Goal: Task Accomplishment & Management: Manage account settings

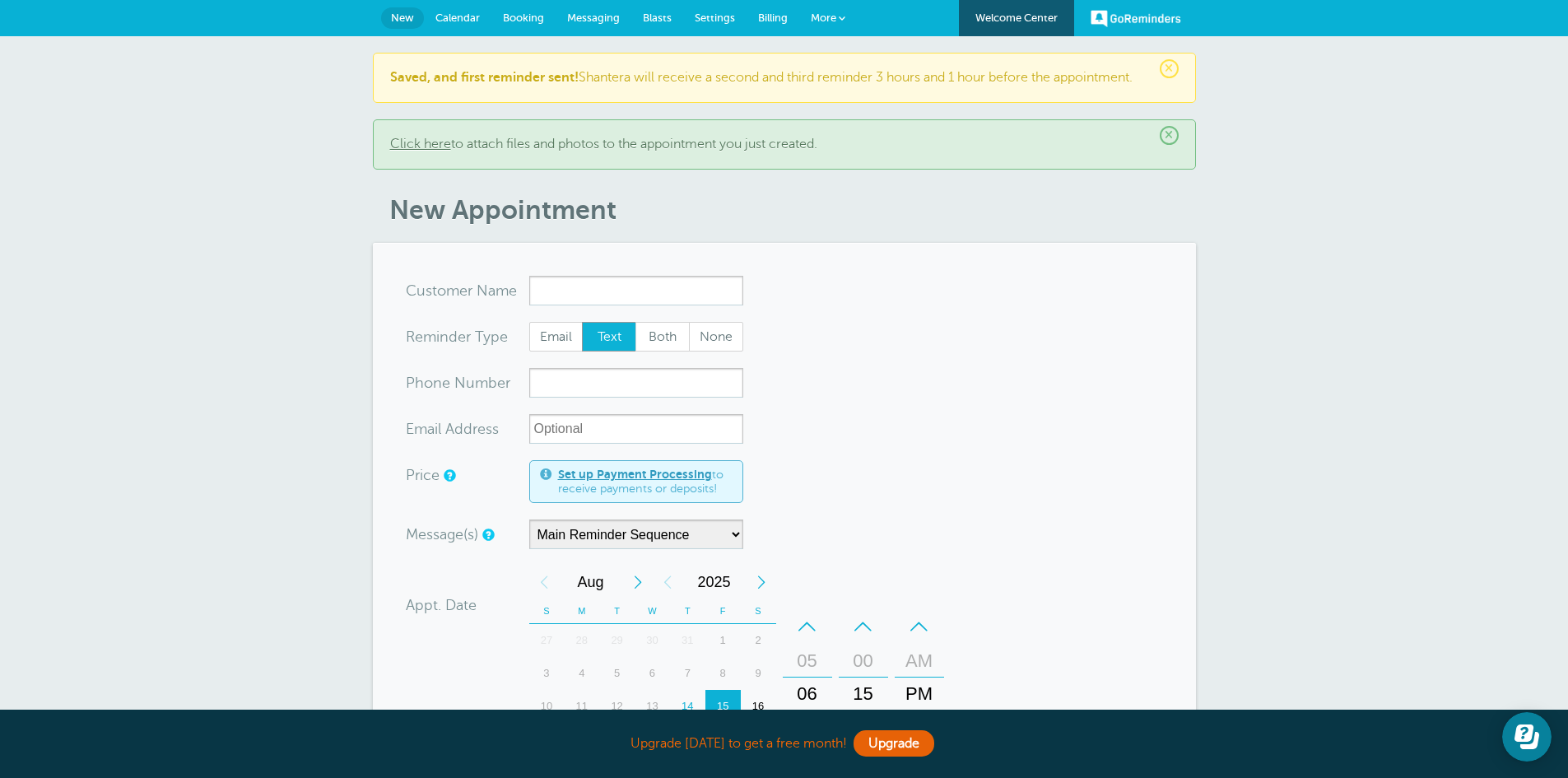
click at [416, 143] on link "Click here" at bounding box center [420, 144] width 61 height 15
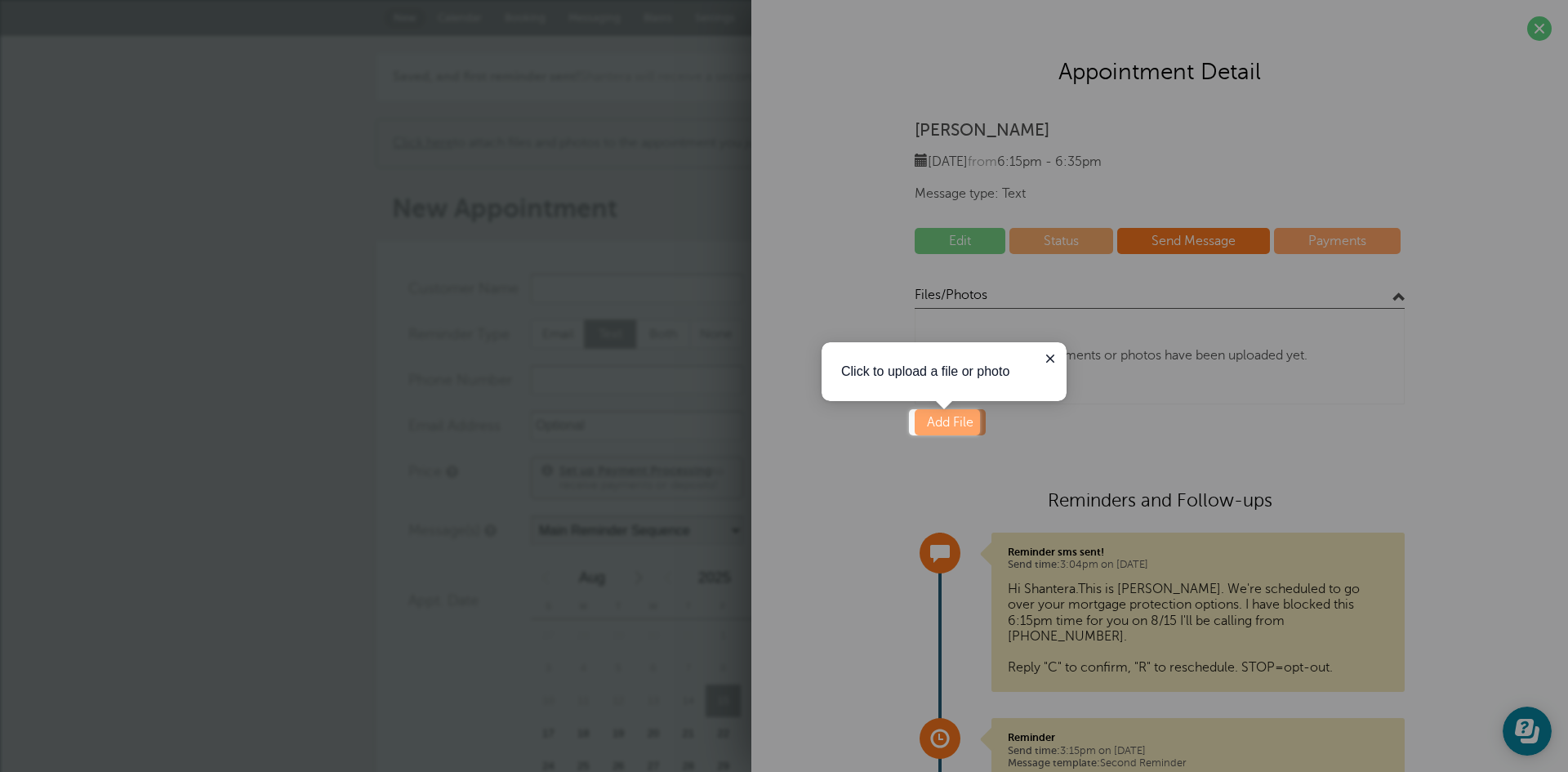
click at [944, 422] on link "Add File" at bounding box center [950, 422] width 71 height 26
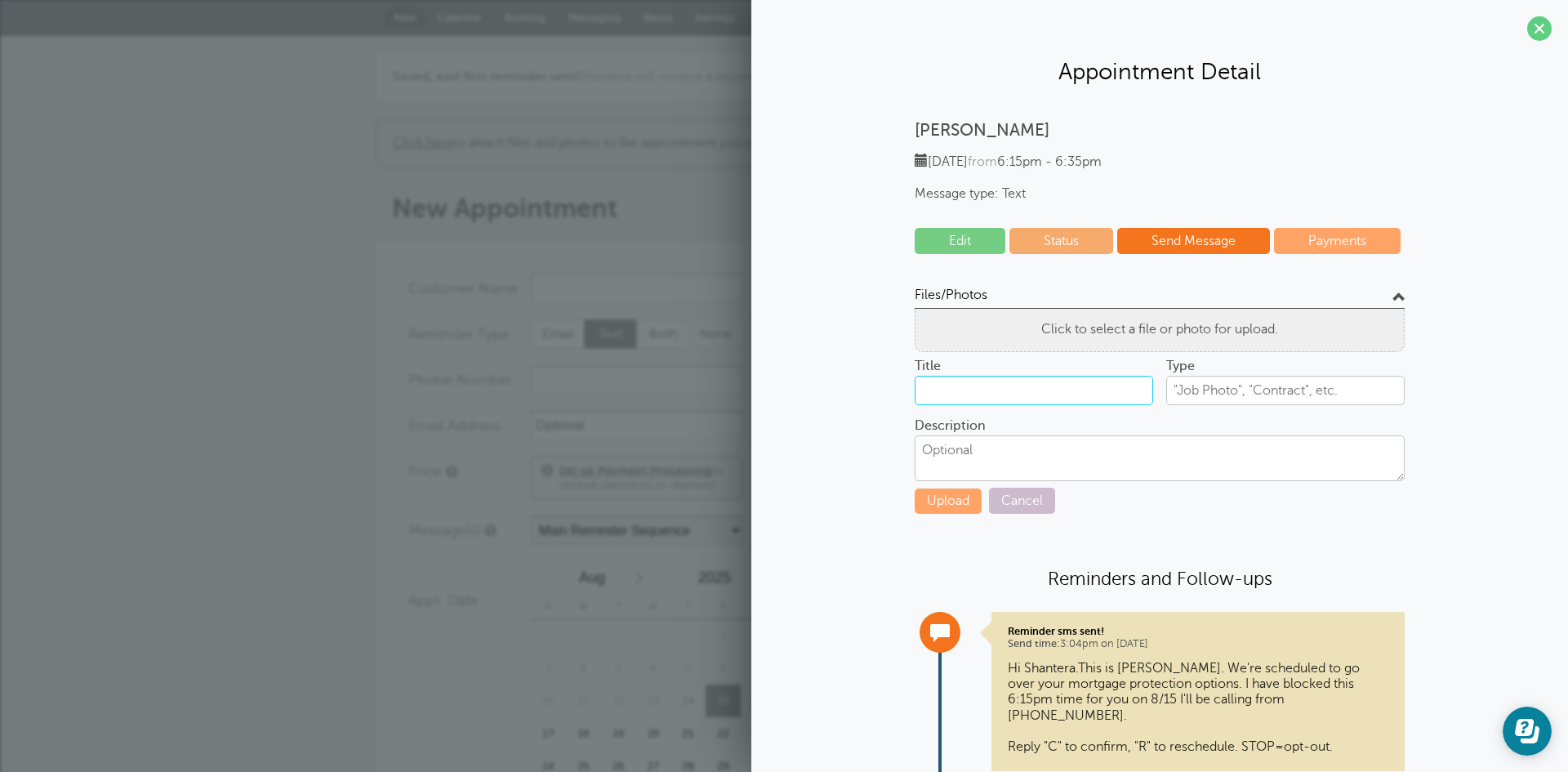
click at [932, 391] on input "Title" at bounding box center [1033, 391] width 238 height 30
type input "Senior Field Underwriter"
click at [1216, 393] on input "text" at bounding box center [1285, 391] width 238 height 30
click at [1196, 394] on input "Buisness" at bounding box center [1285, 391] width 238 height 30
drag, startPoint x: 1196, startPoint y: 394, endPoint x: 1172, endPoint y: 444, distance: 55.5
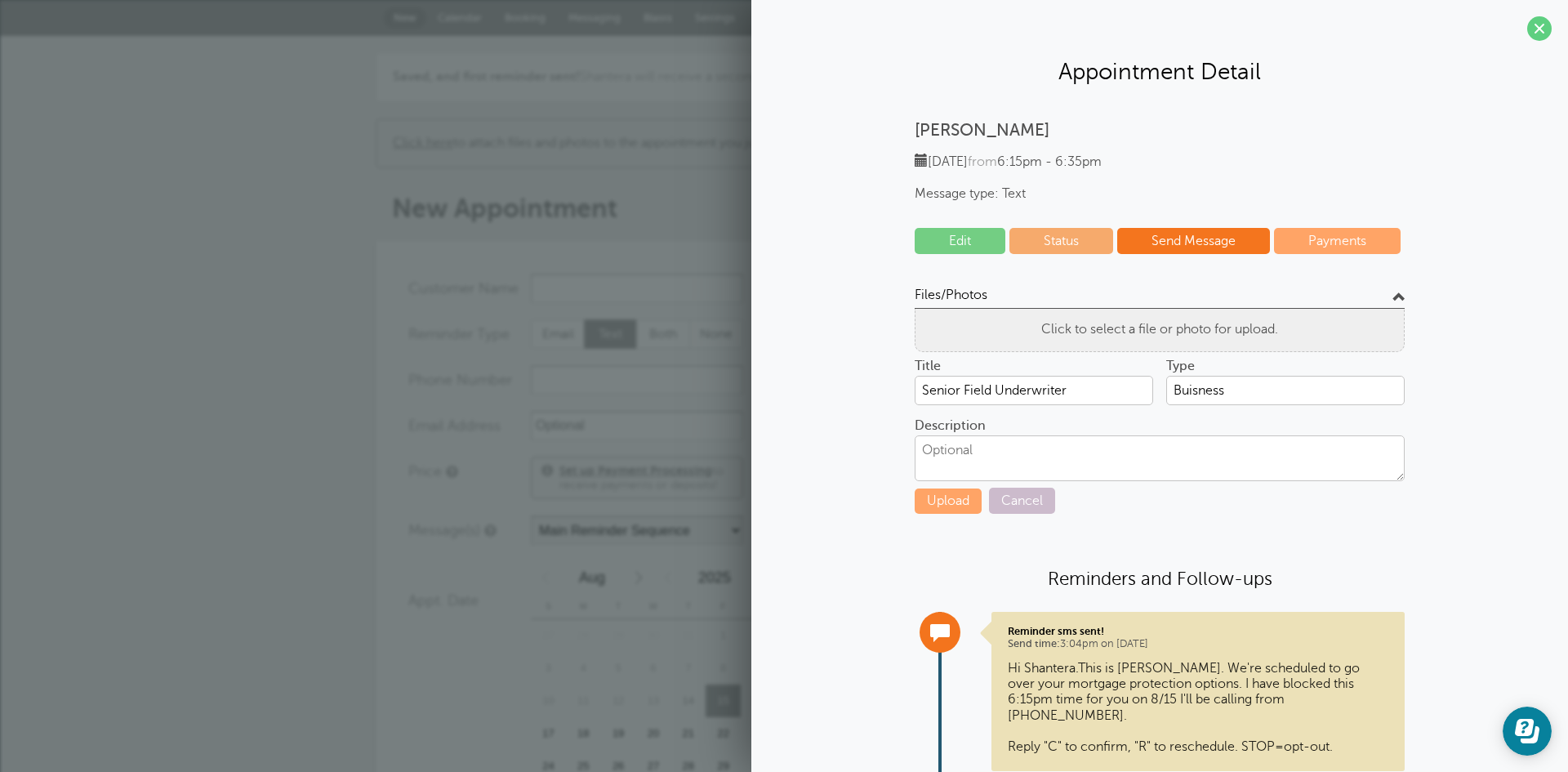
click at [1172, 444] on textarea "Description" at bounding box center [1159, 458] width 490 height 46
click at [1244, 392] on input "Buisness" at bounding box center [1285, 391] width 238 height 30
click at [1206, 396] on input "Buisness" at bounding box center [1285, 391] width 238 height 30
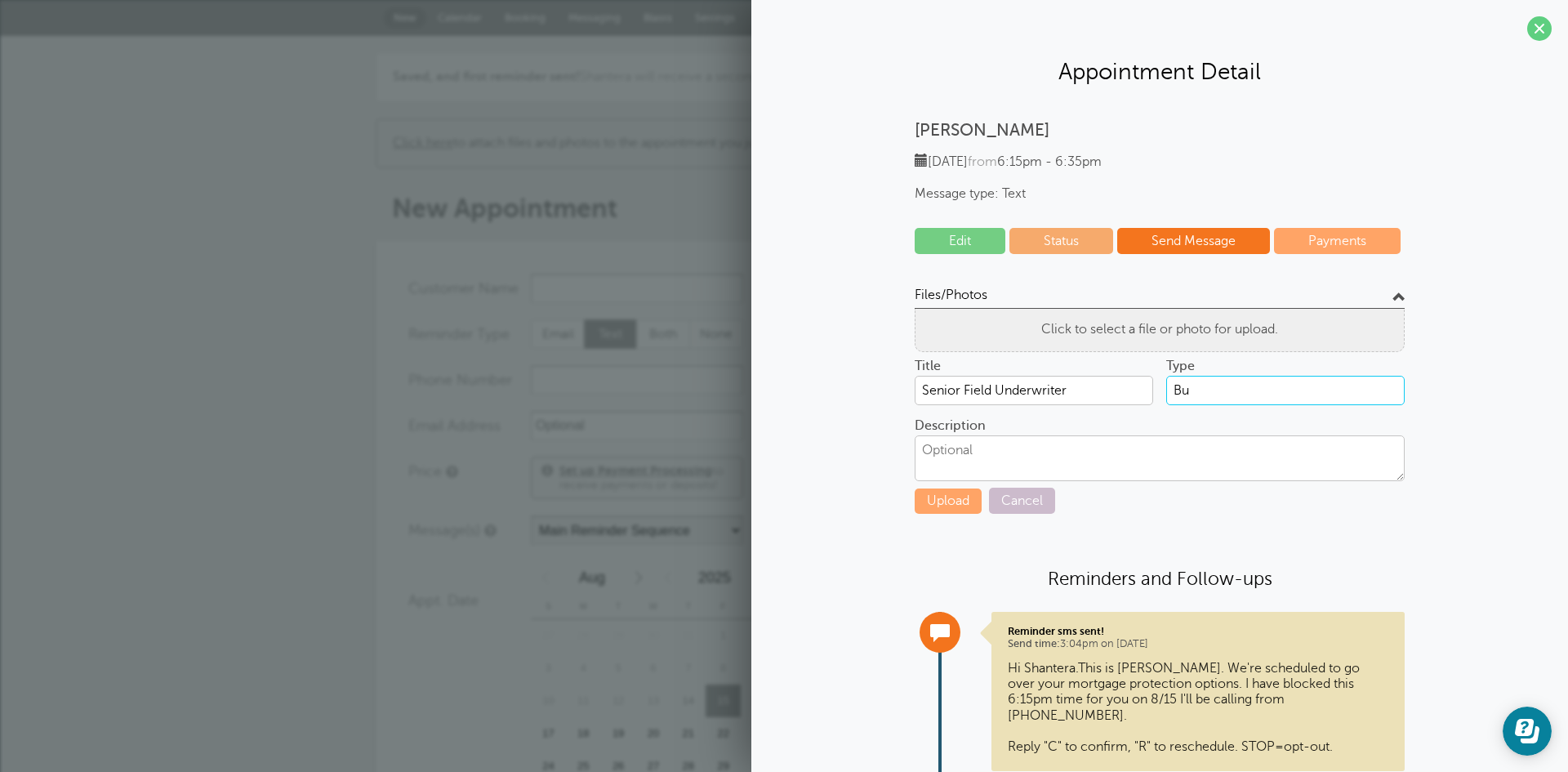
type input "B"
type input "Business Card"
click at [1019, 453] on textarea "Description" at bounding box center [1159, 458] width 490 height 46
click at [1025, 447] on textarea "Business Card and State License Number" at bounding box center [1159, 458] width 490 height 46
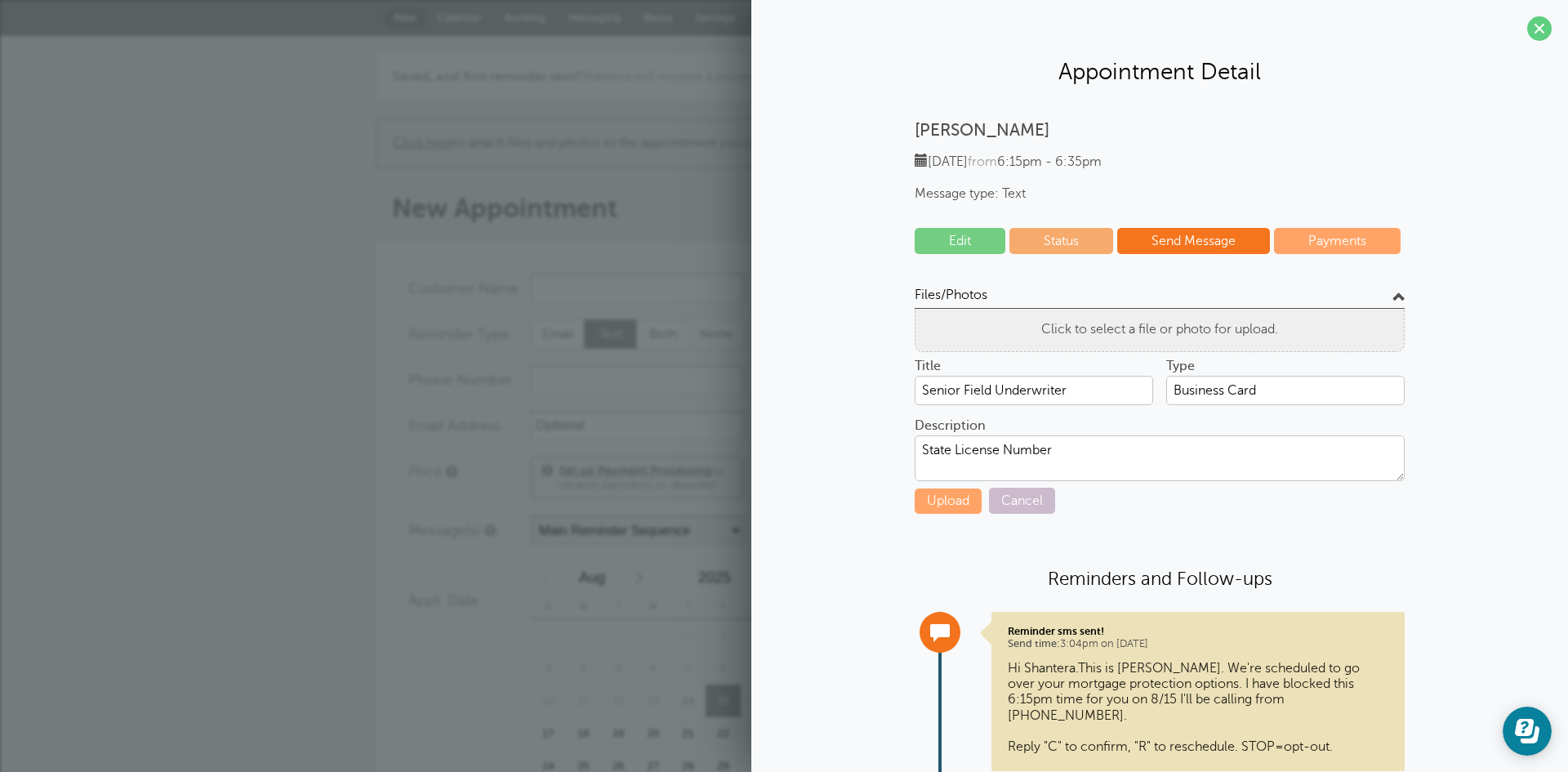
type textarea "State License Number"
click at [1121, 322] on span "Click to select a file or photo for upload." at bounding box center [1159, 329] width 237 height 15
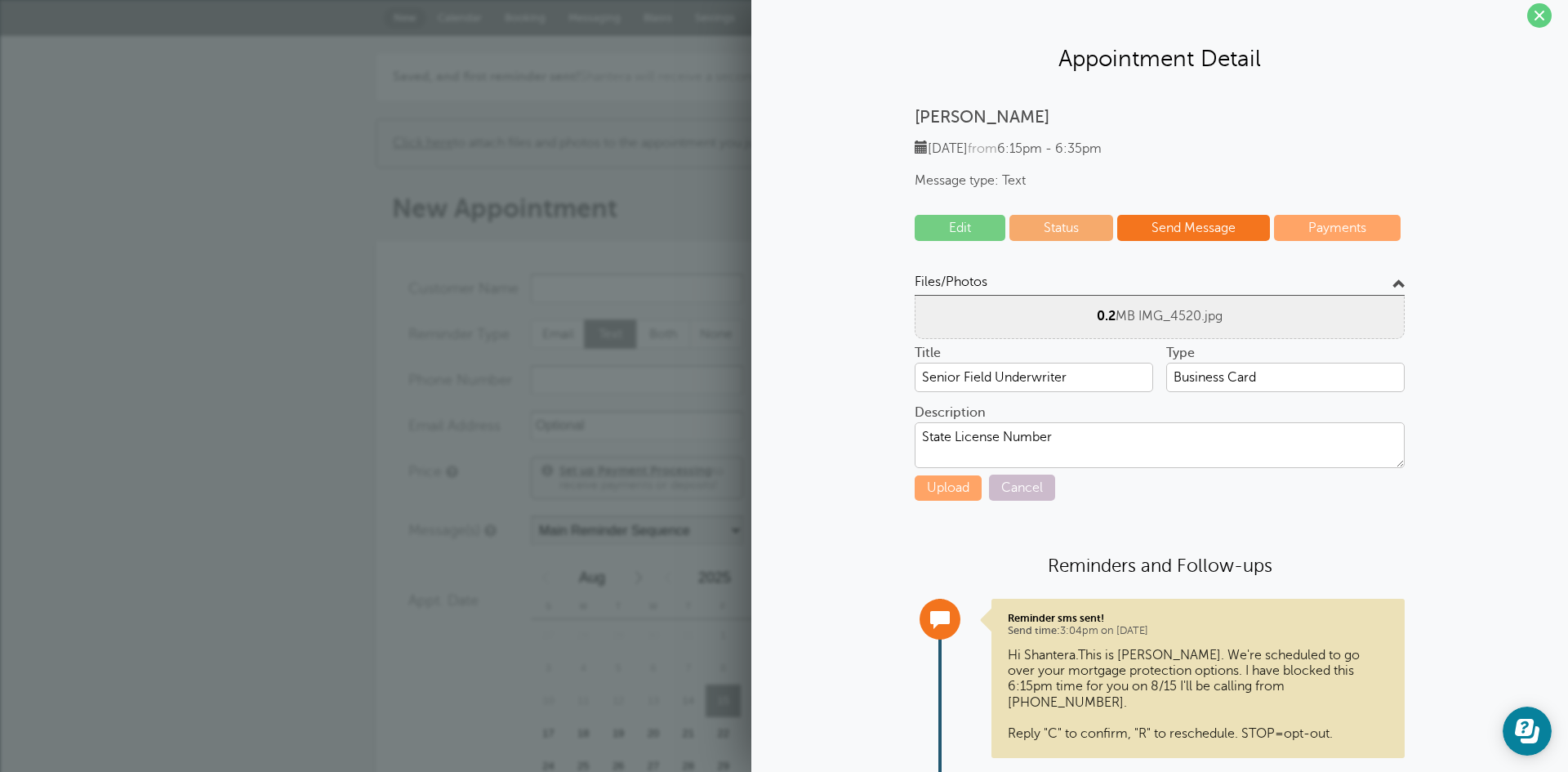
scroll to position [12, 0]
click at [935, 487] on button "Upload" at bounding box center [947, 489] width 67 height 26
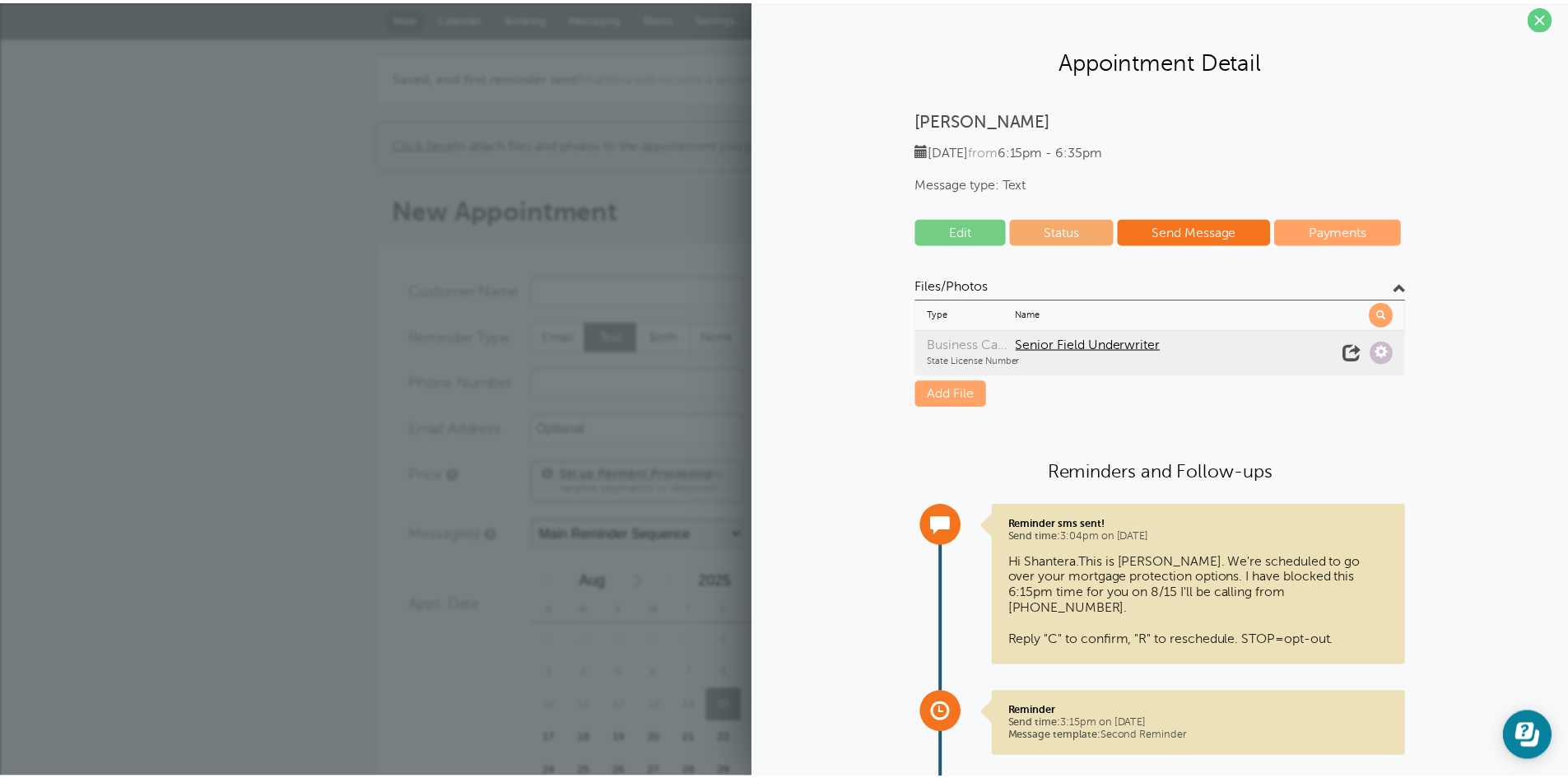
scroll to position [22, 0]
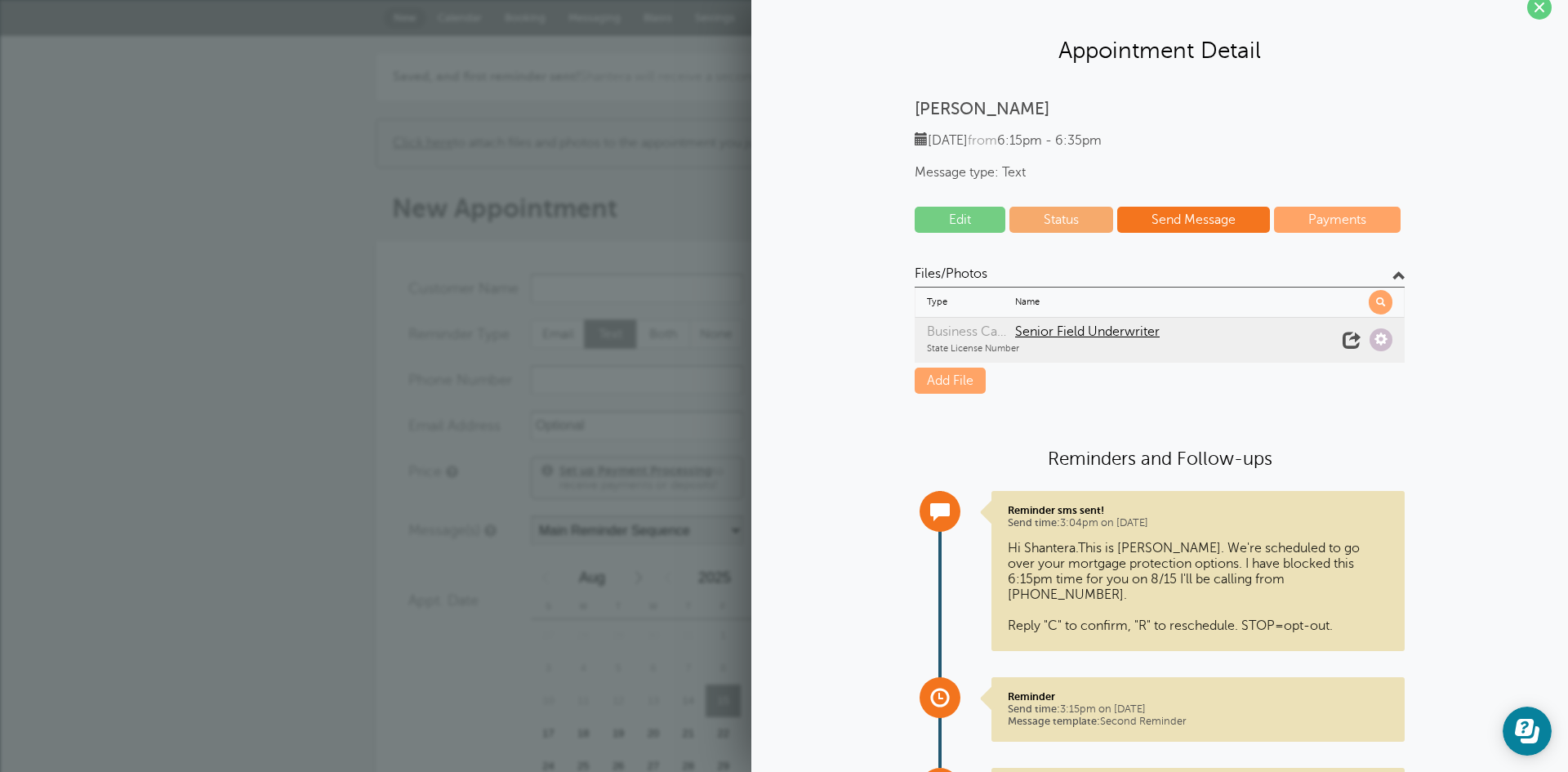
click at [948, 383] on link "Add File" at bounding box center [950, 381] width 71 height 26
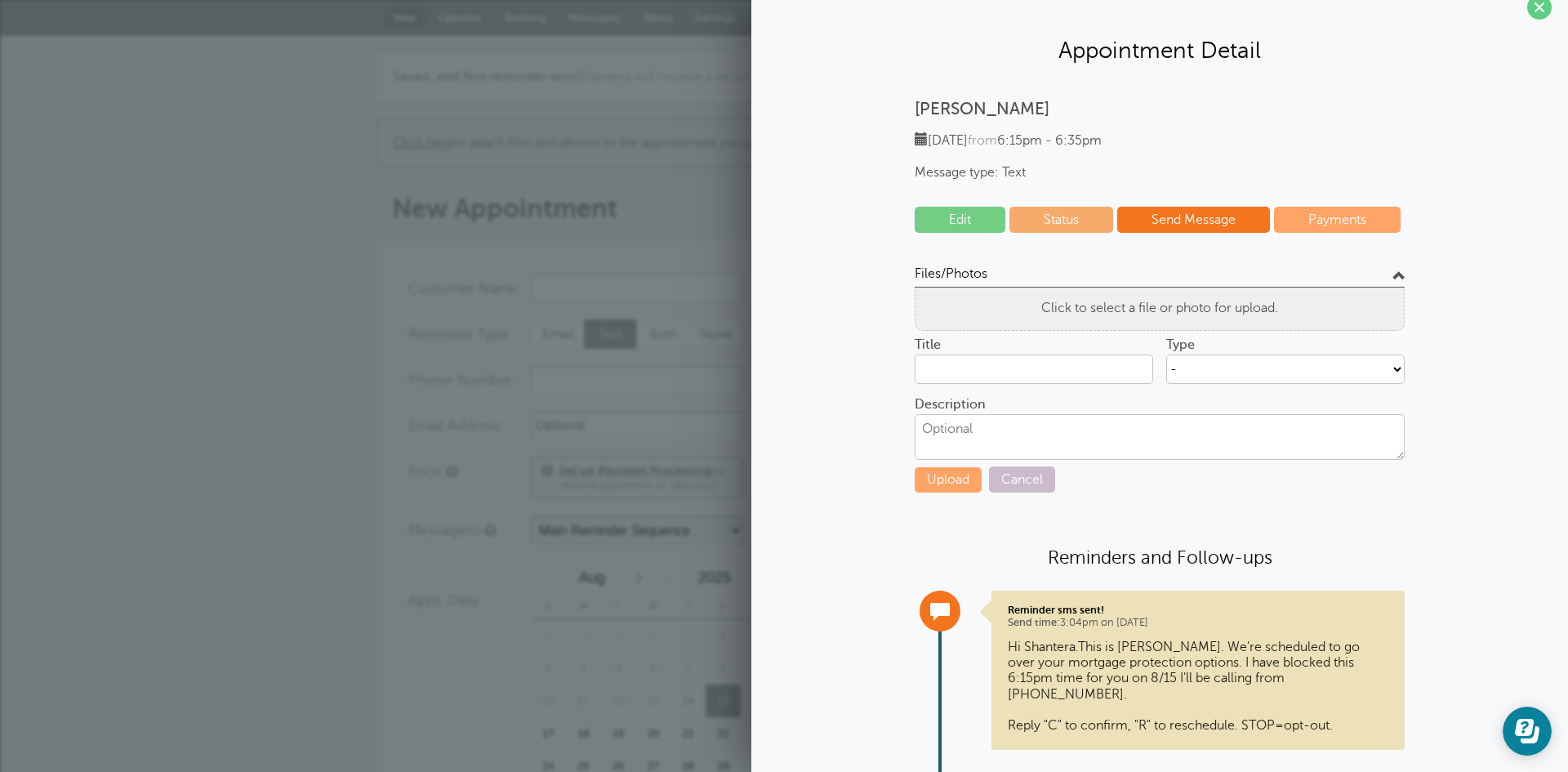
click at [1029, 490] on link "Cancel" at bounding box center [1022, 480] width 66 height 26
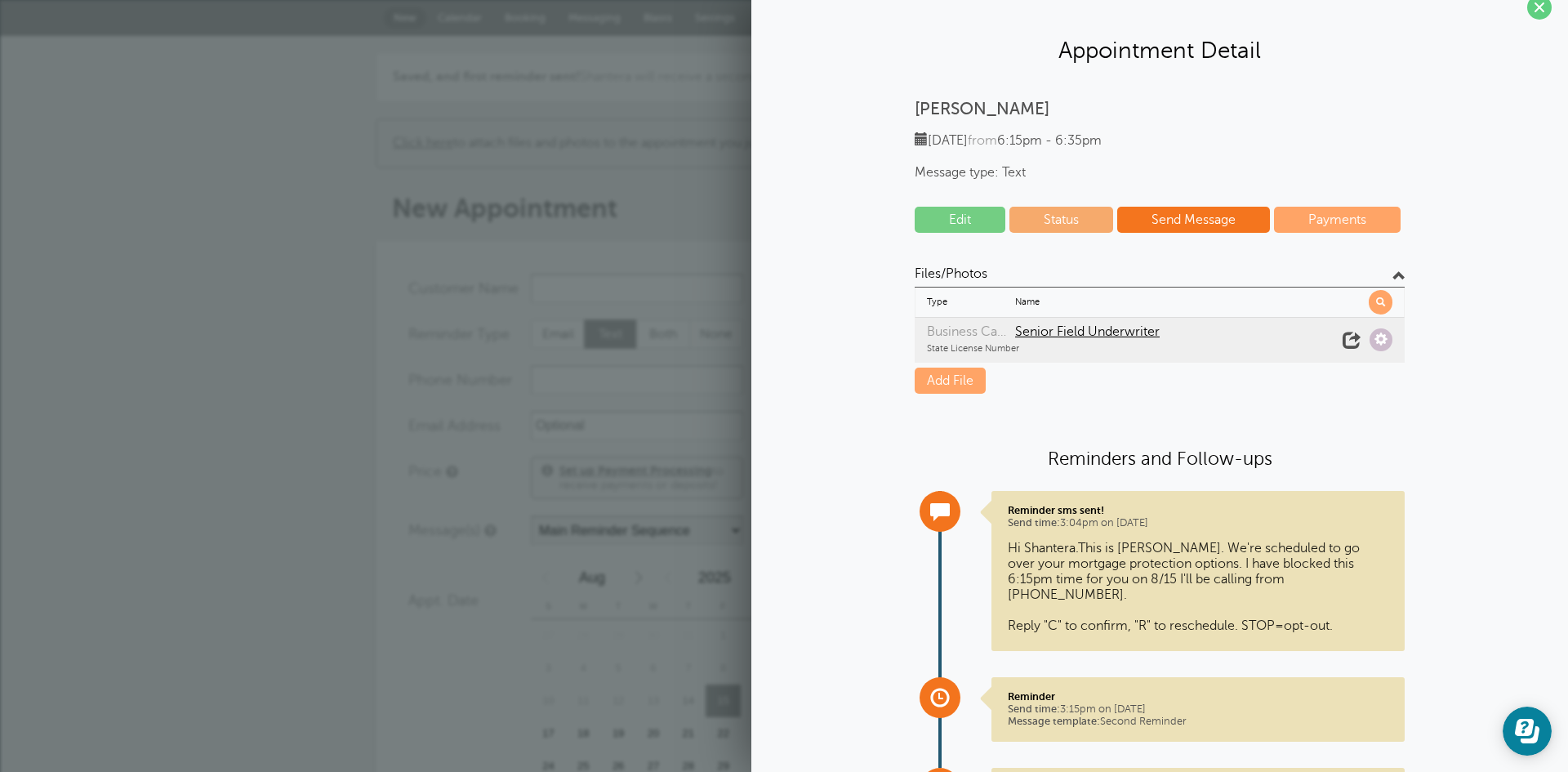
click at [1372, 339] on span at bounding box center [1381, 340] width 23 height 23
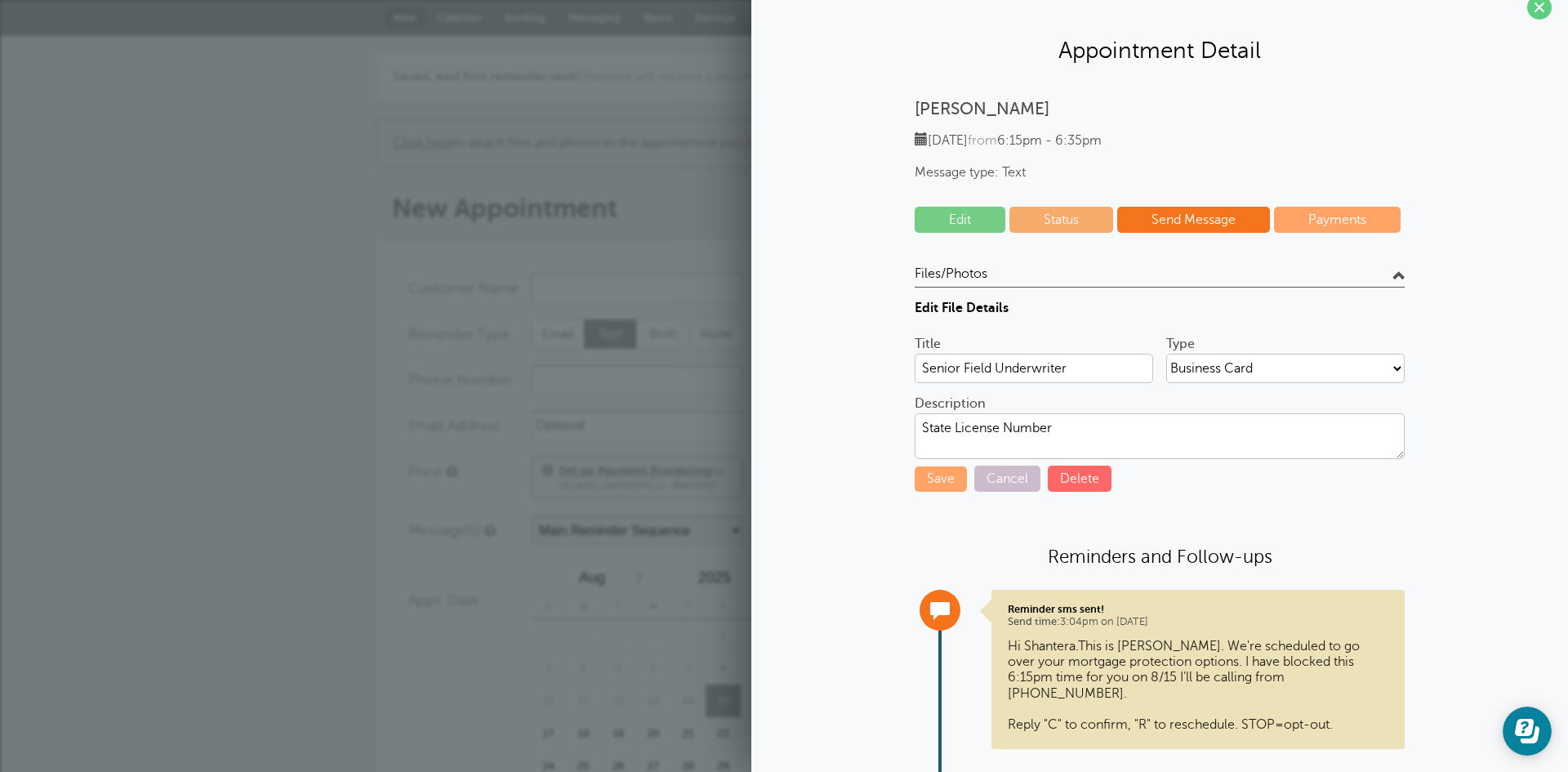
click at [1015, 472] on link "Cancel" at bounding box center [1008, 479] width 66 height 26
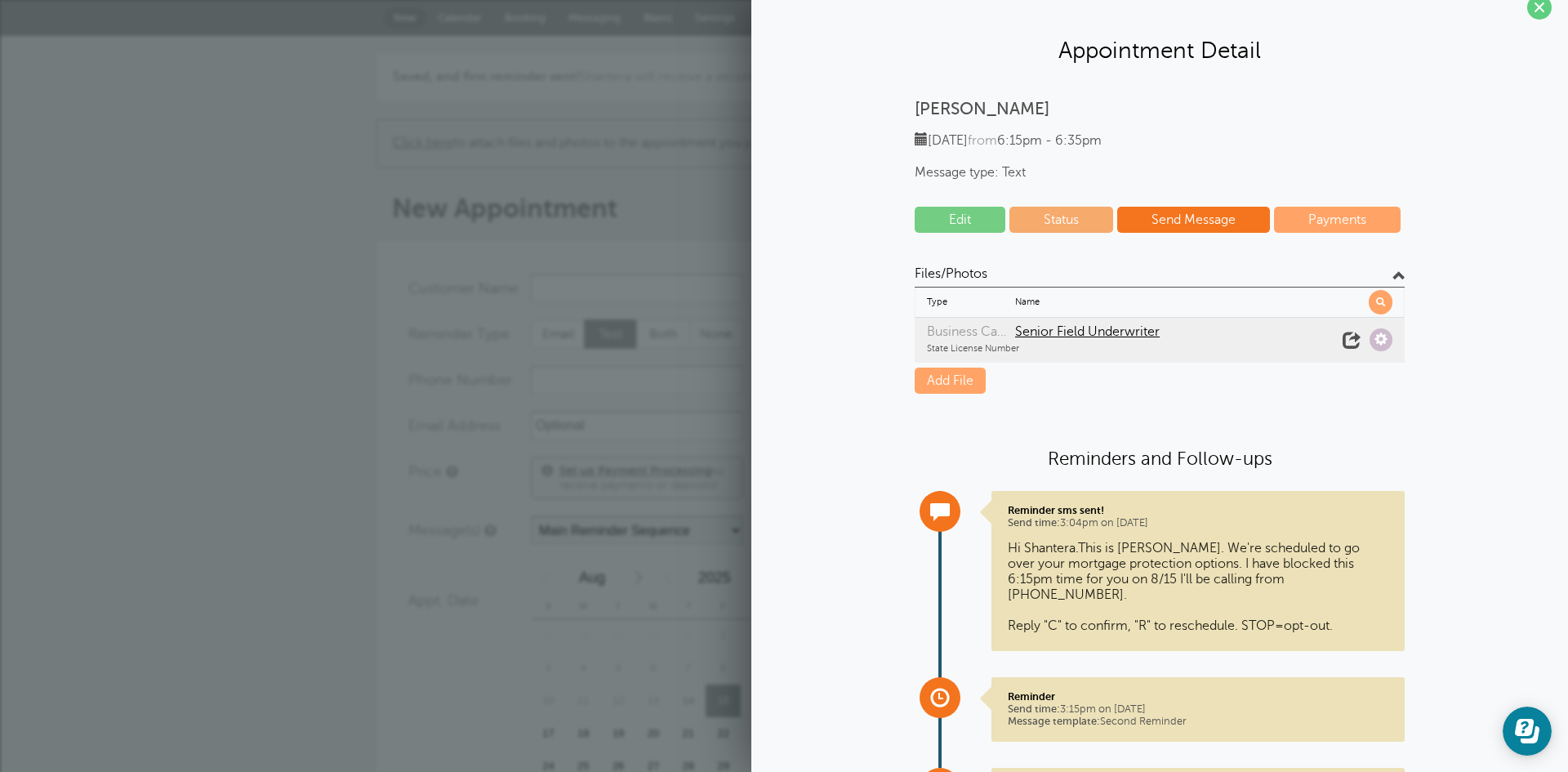
click at [1345, 346] on span at bounding box center [1352, 340] width 23 height 23
click at [1531, 4] on span at bounding box center [1540, 7] width 25 height 25
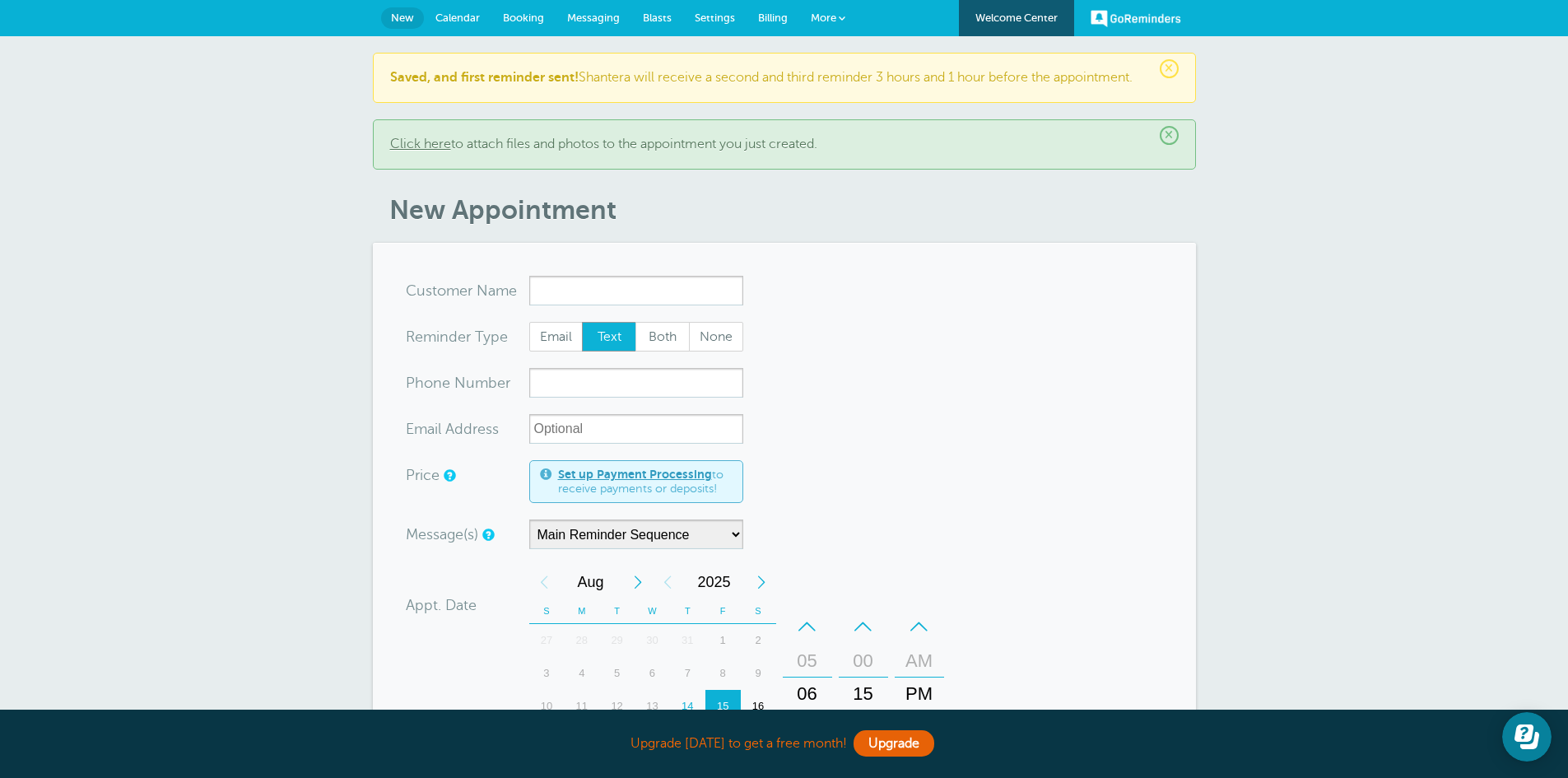
click at [455, 18] on span "Calendar" at bounding box center [457, 18] width 44 height 13
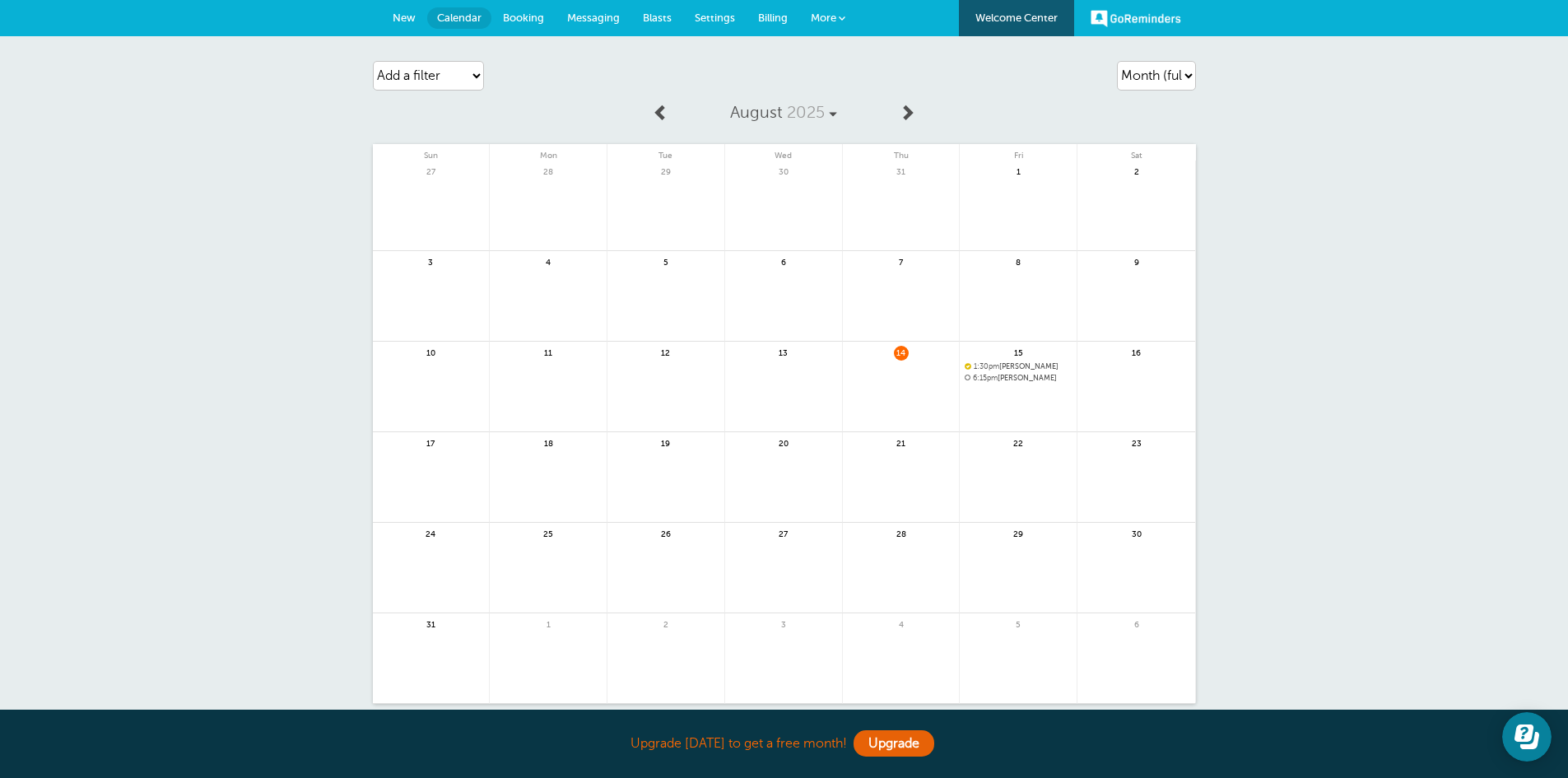
click at [1023, 366] on span "1:30pm Nancy Carter" at bounding box center [1018, 366] width 107 height 9
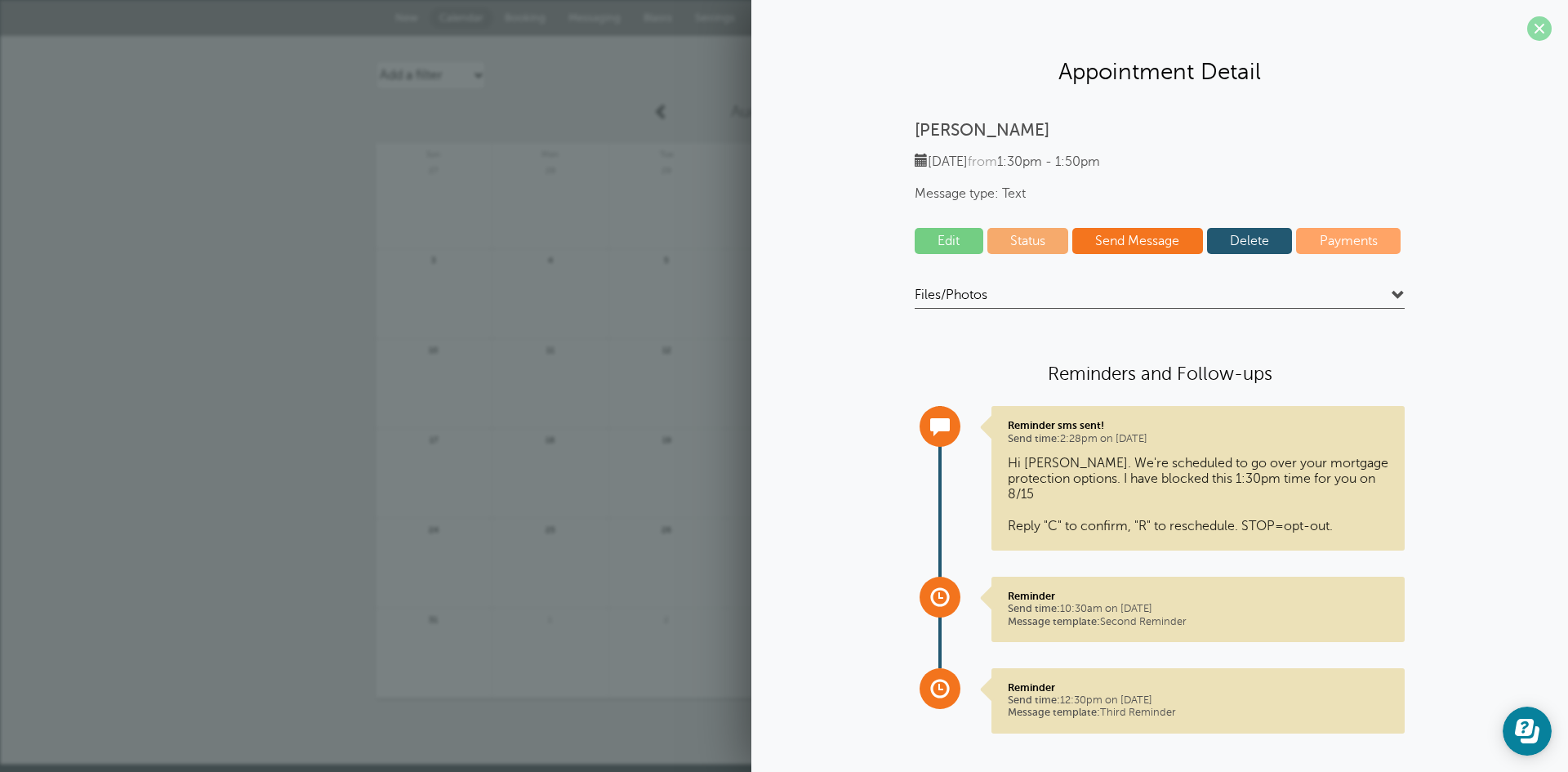
click at [1527, 31] on span at bounding box center [1540, 29] width 25 height 25
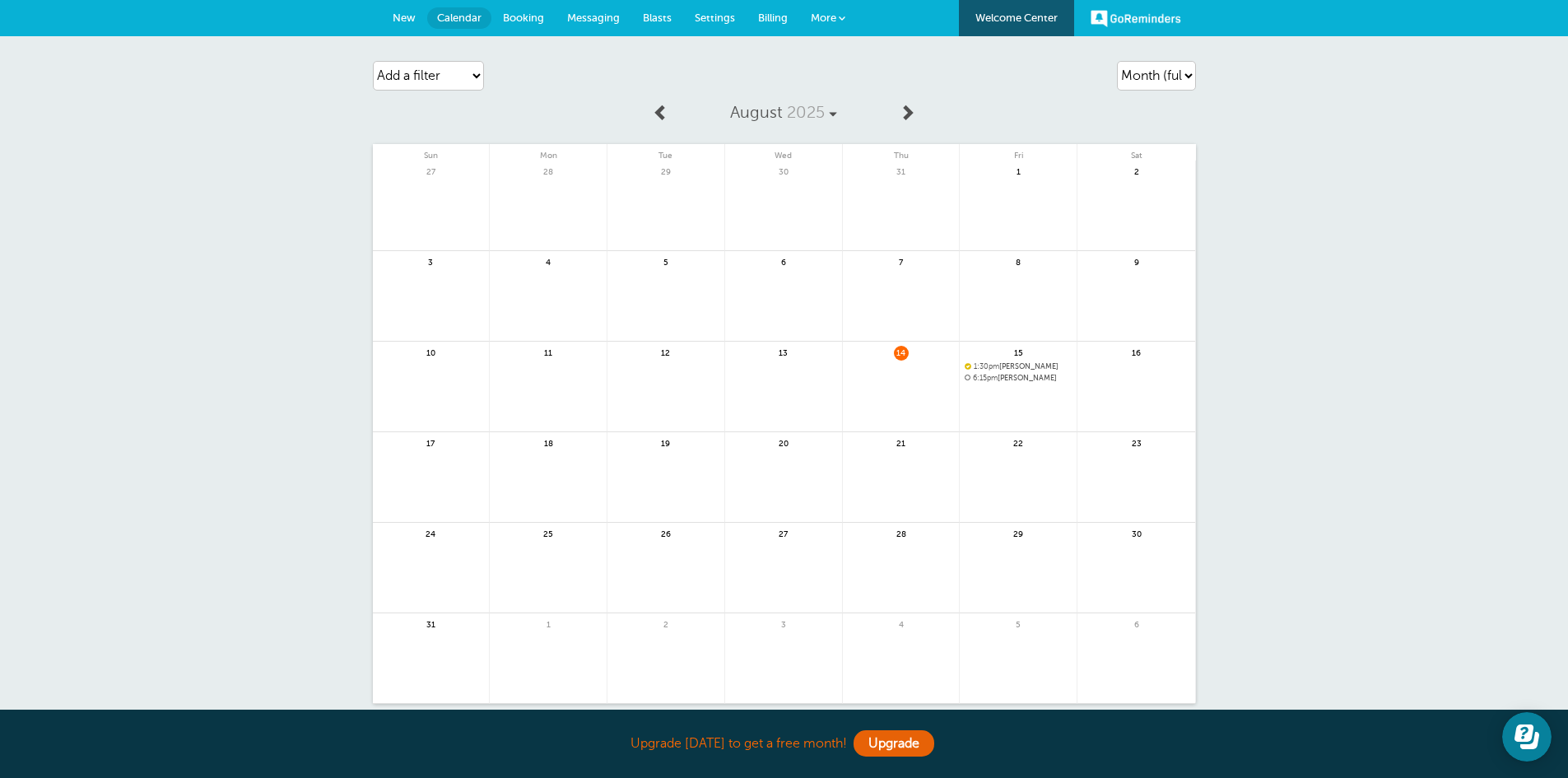
click at [720, 24] on link "Settings" at bounding box center [715, 18] width 63 height 36
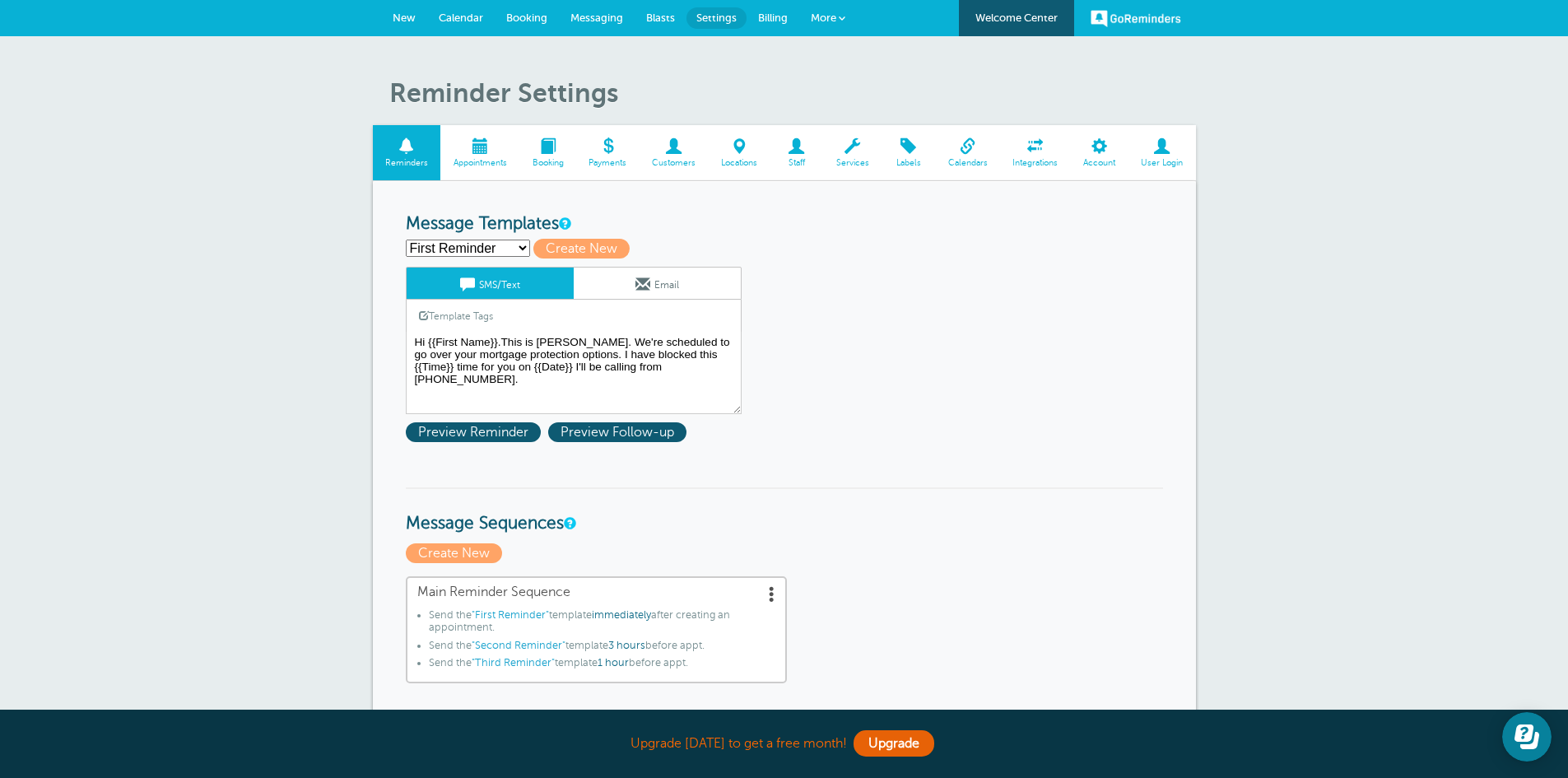
click at [545, 153] on span at bounding box center [548, 146] width 57 height 16
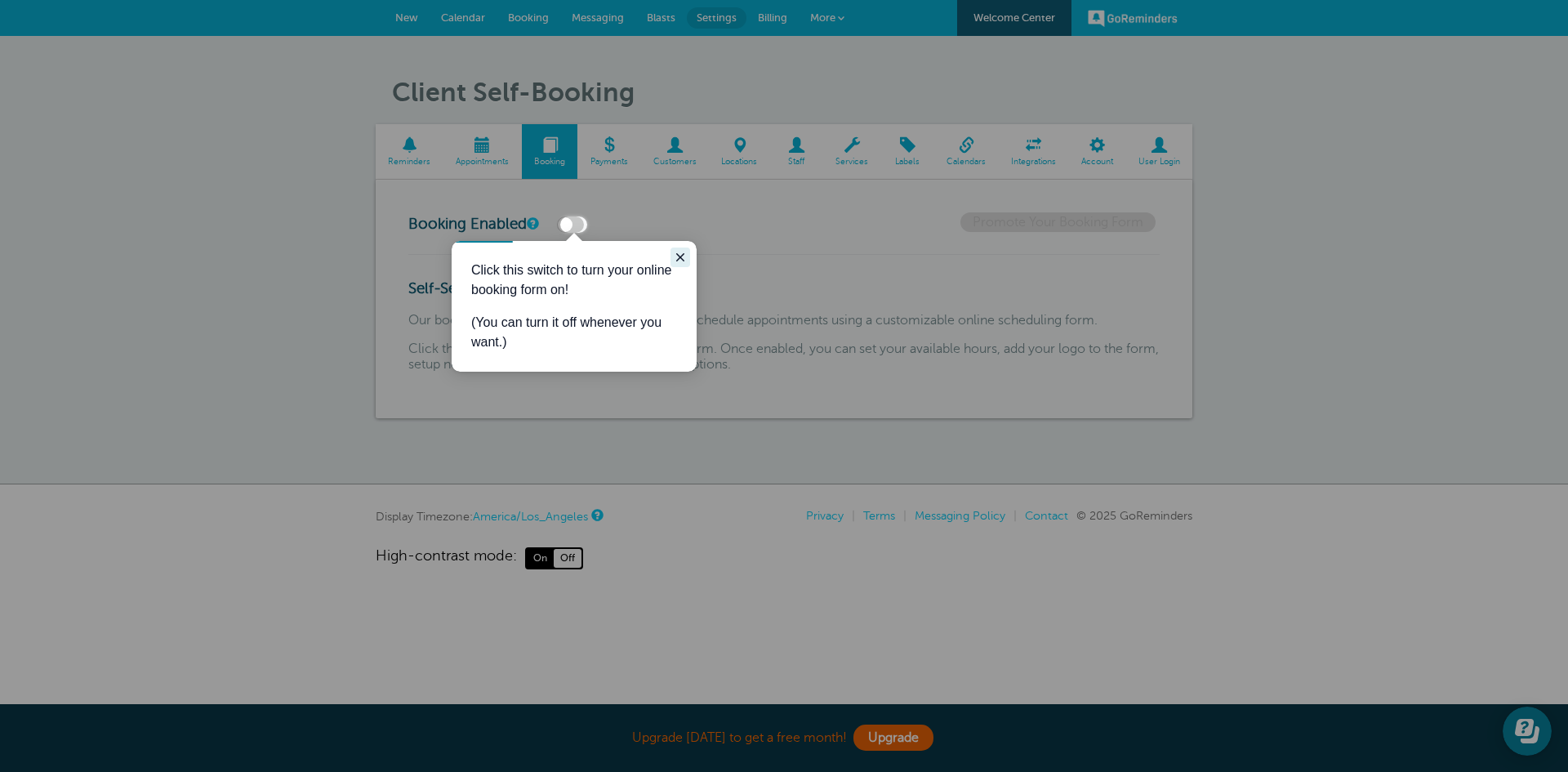
click at [674, 254] on icon "Close guide" at bounding box center [680, 257] width 13 height 13
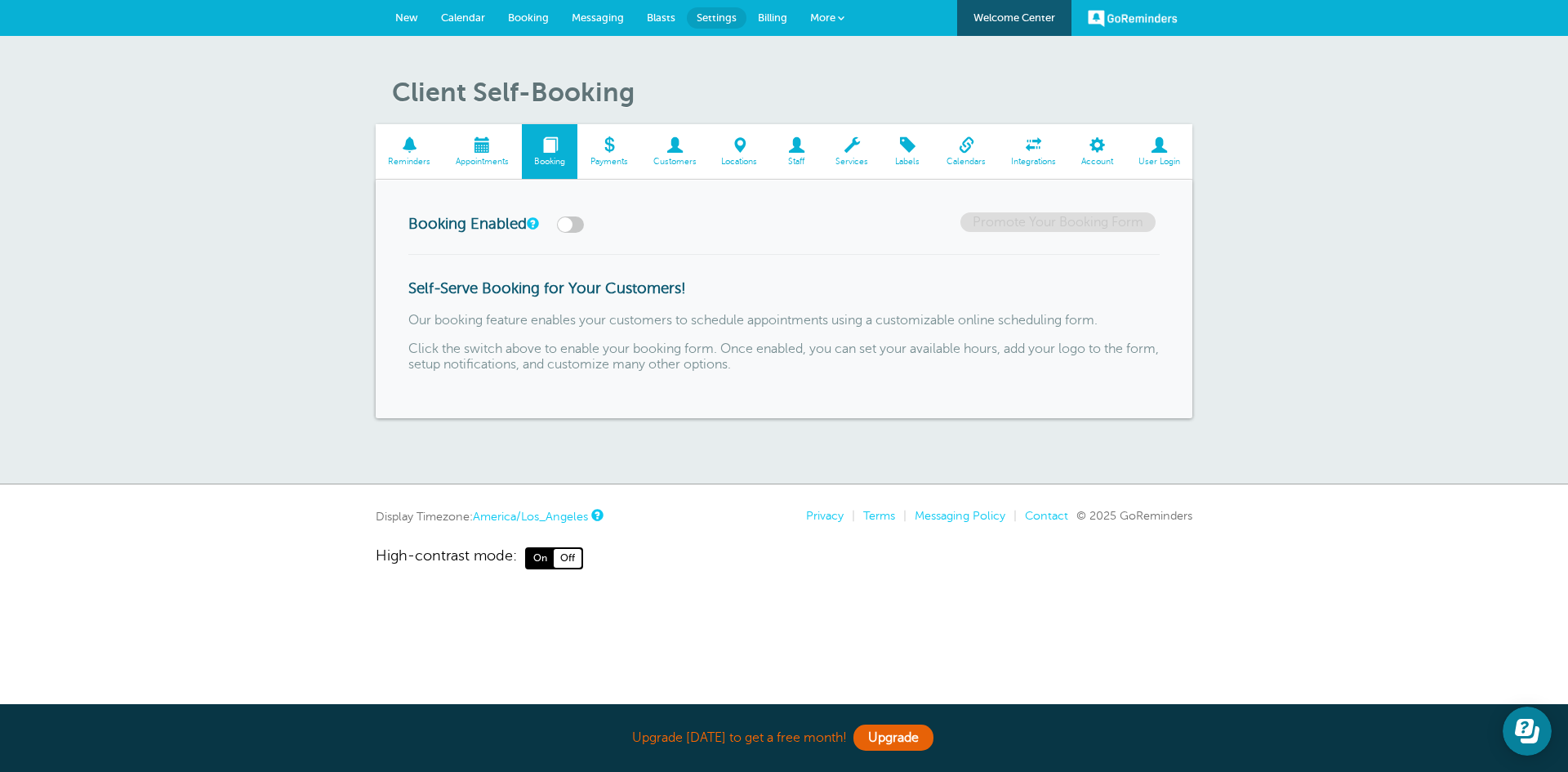
click at [852, 153] on span at bounding box center [852, 145] width 58 height 16
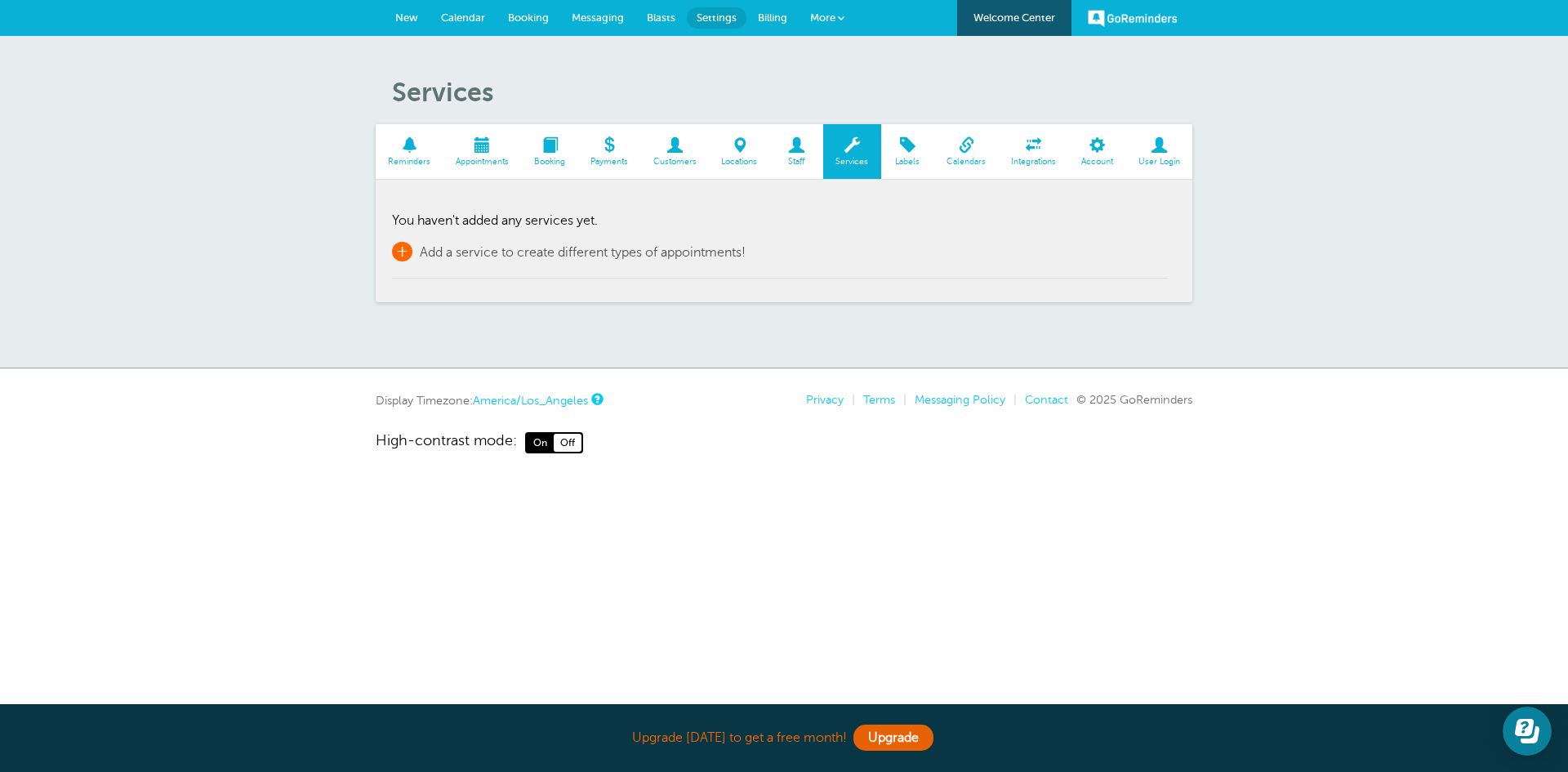
click at [400, 249] on span "+" at bounding box center [402, 252] width 21 height 20
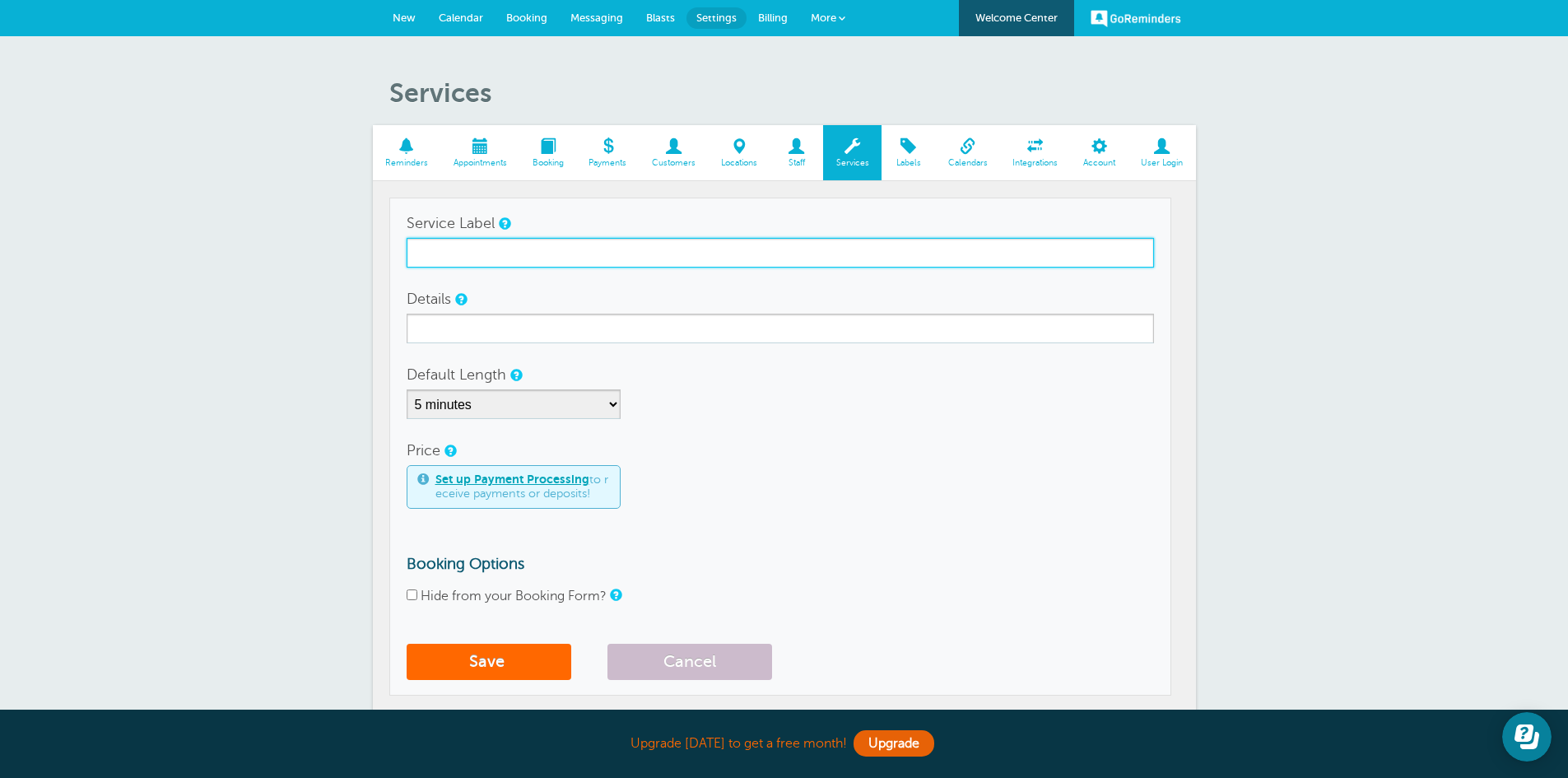
click at [479, 251] on input "Service Label" at bounding box center [781, 253] width 747 height 30
type input "Mortgage protection"
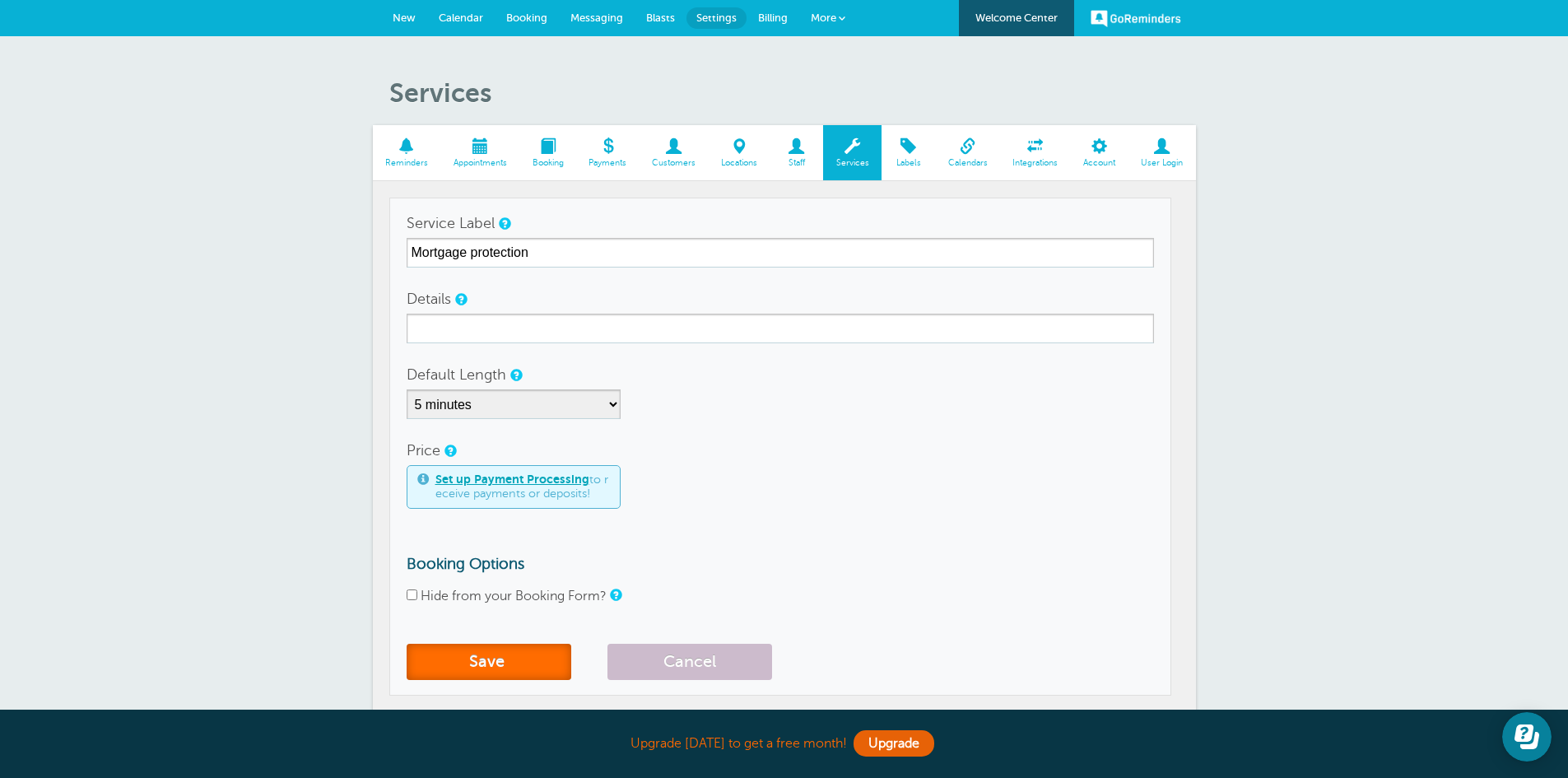
click at [523, 655] on button "Save" at bounding box center [489, 661] width 164 height 36
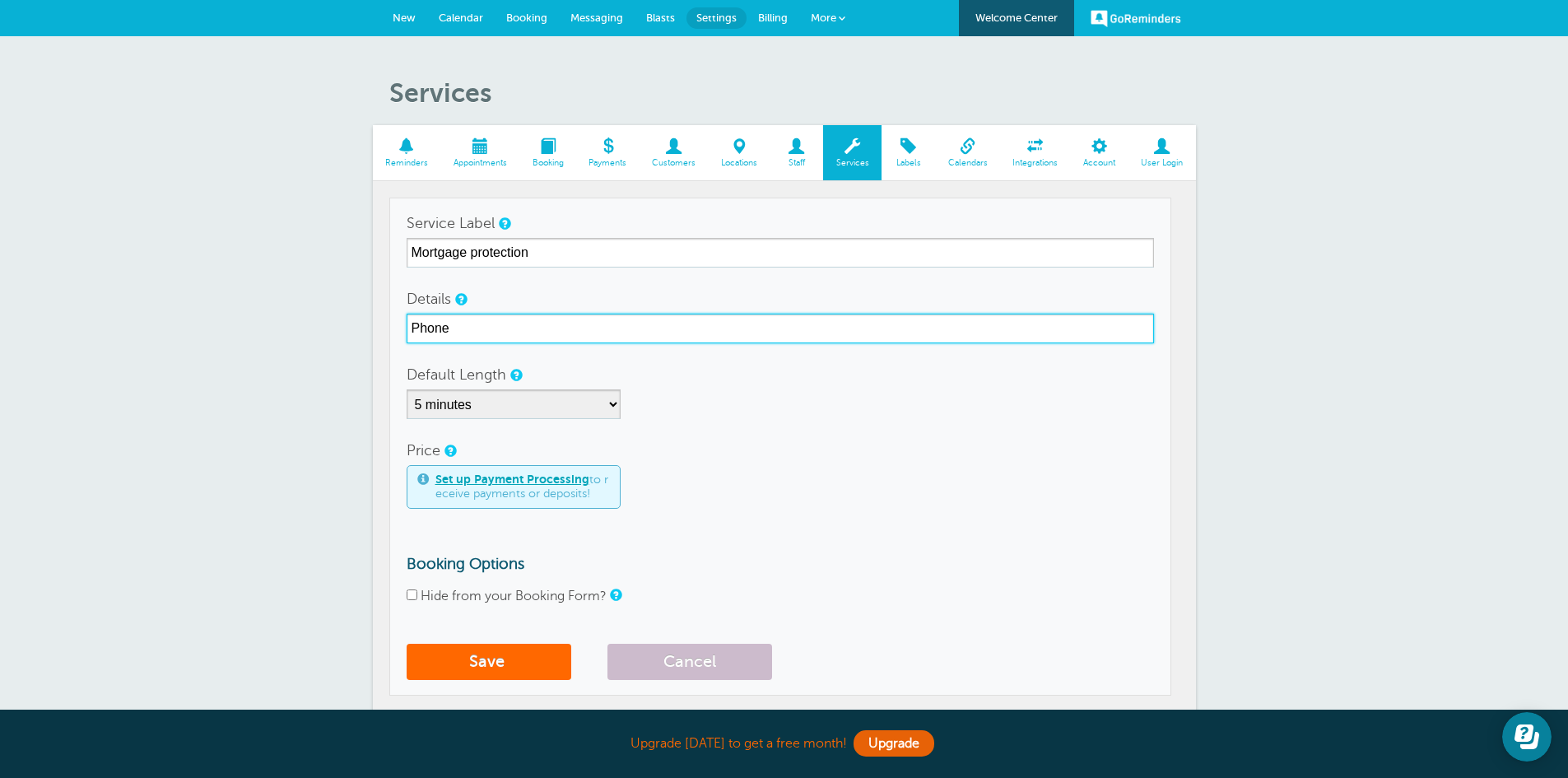
type input "Phone"
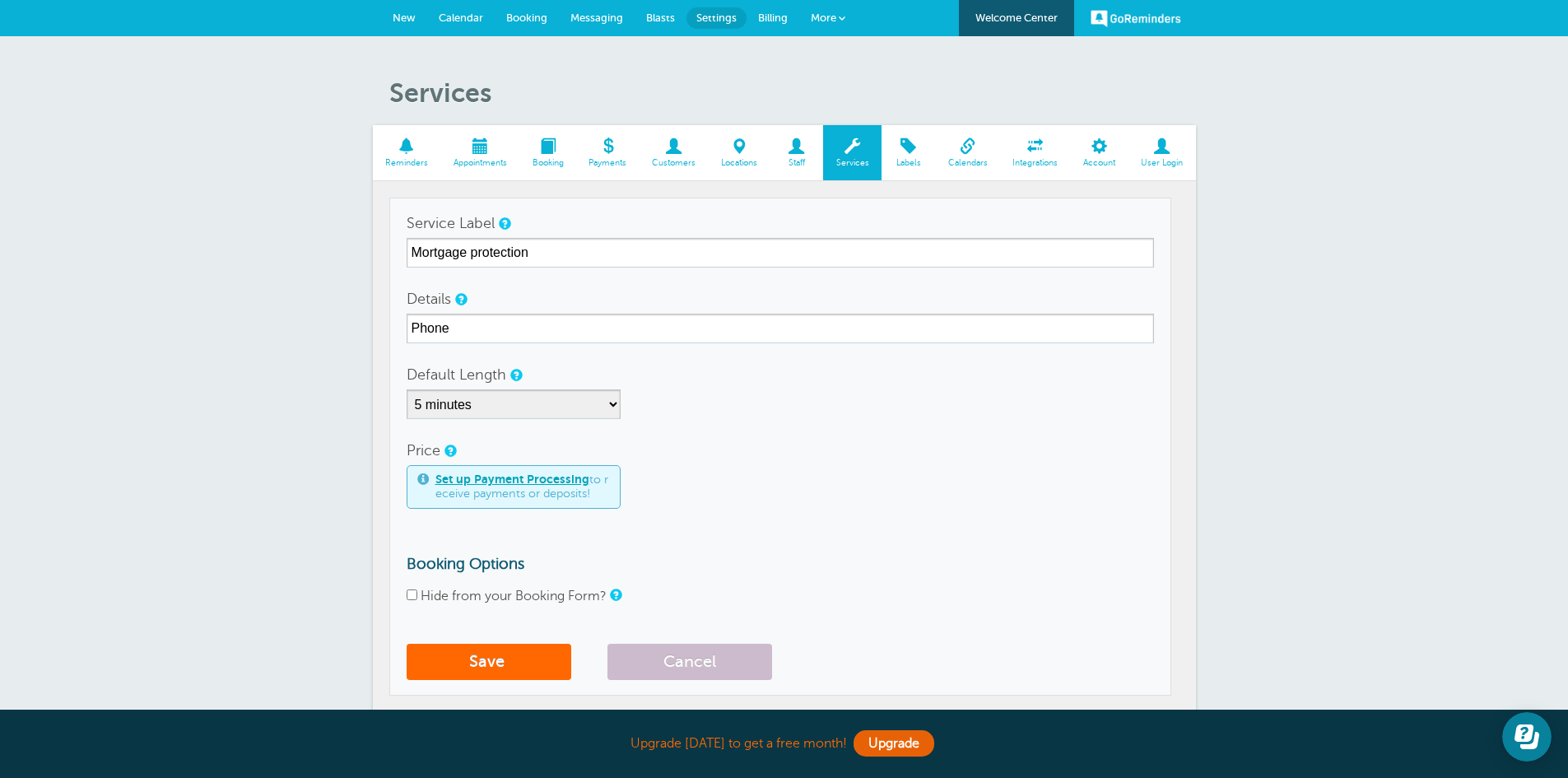
click at [269, 349] on div "Services Reminders Appointments Booking Payments Customers Locations Staff Serv…" at bounding box center [784, 410] width 1568 height 750
click at [711, 665] on button "Cancel" at bounding box center [689, 661] width 164 height 36
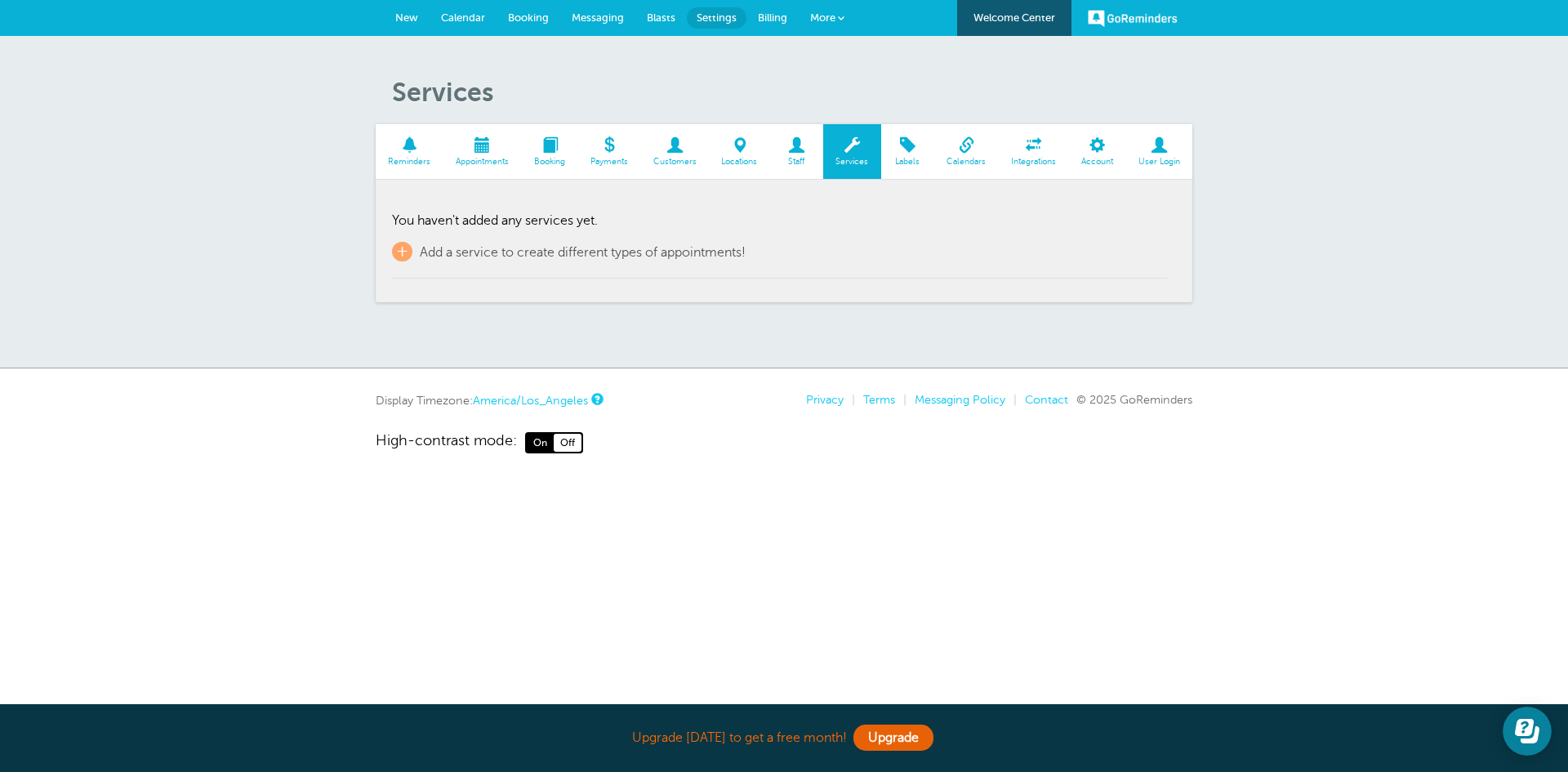
click at [742, 153] on span at bounding box center [740, 145] width 61 height 16
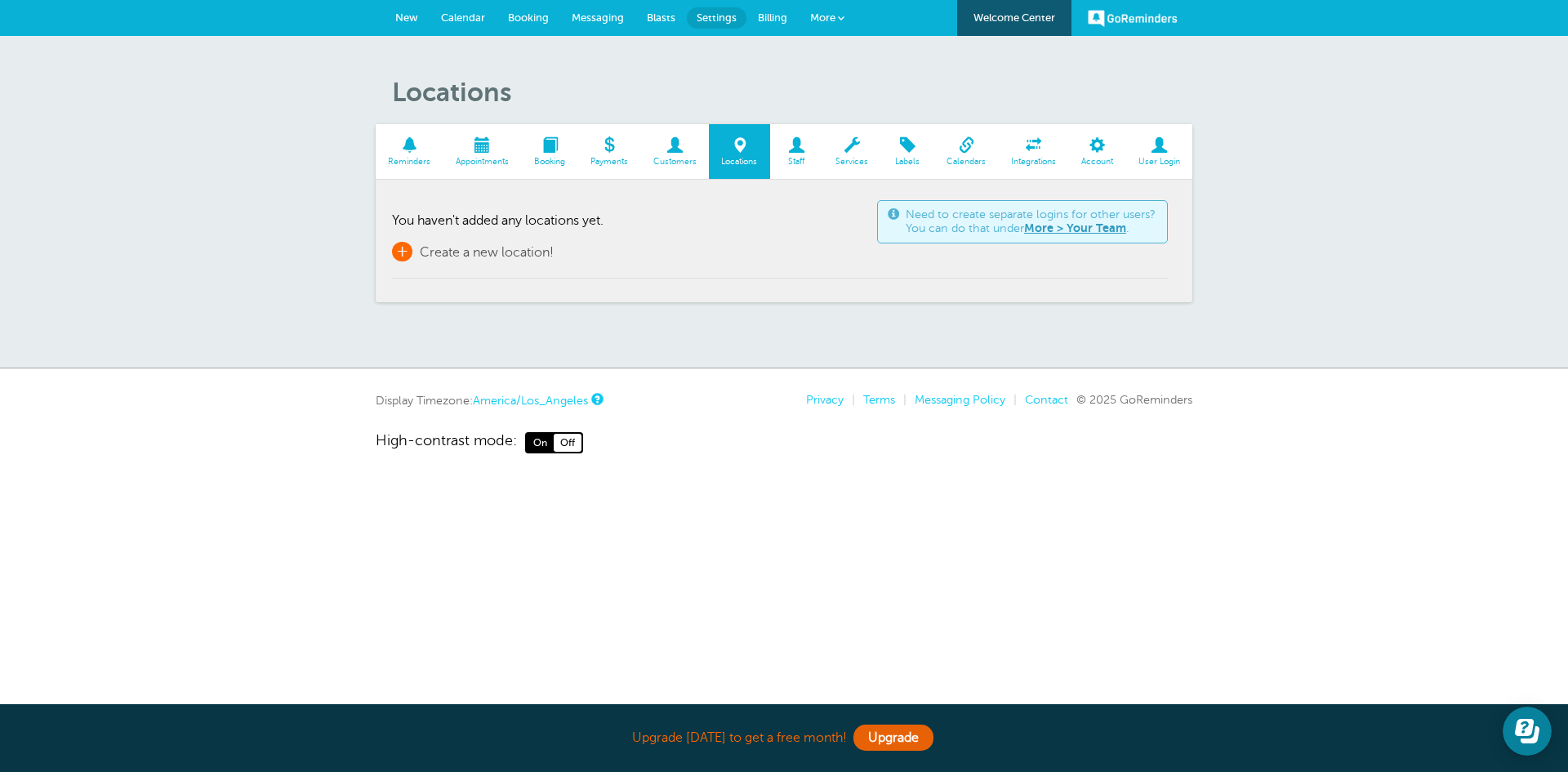
click at [409, 248] on span "+" at bounding box center [402, 252] width 21 height 20
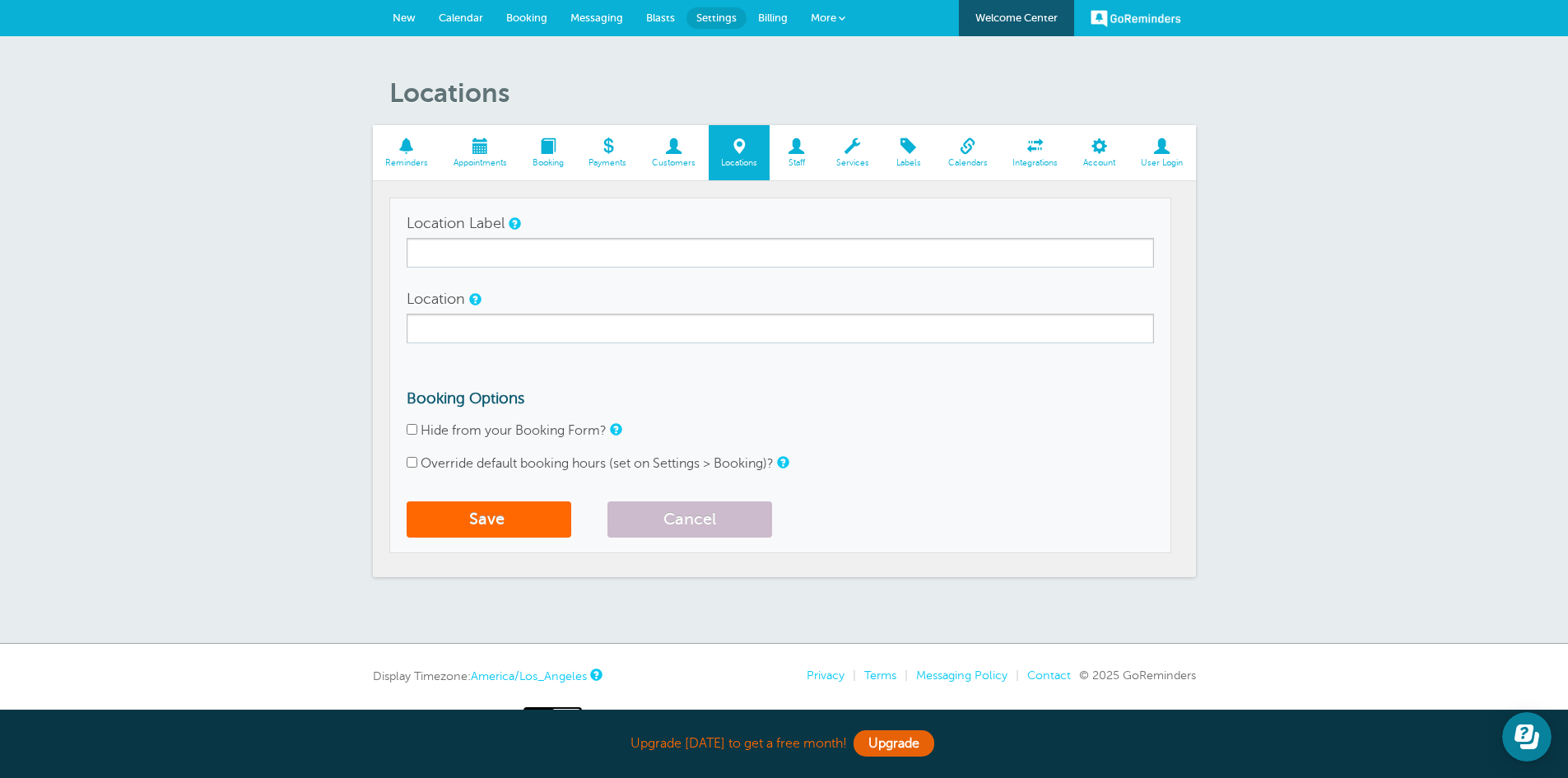
click at [412, 158] on span "Reminders" at bounding box center [407, 163] width 52 height 10
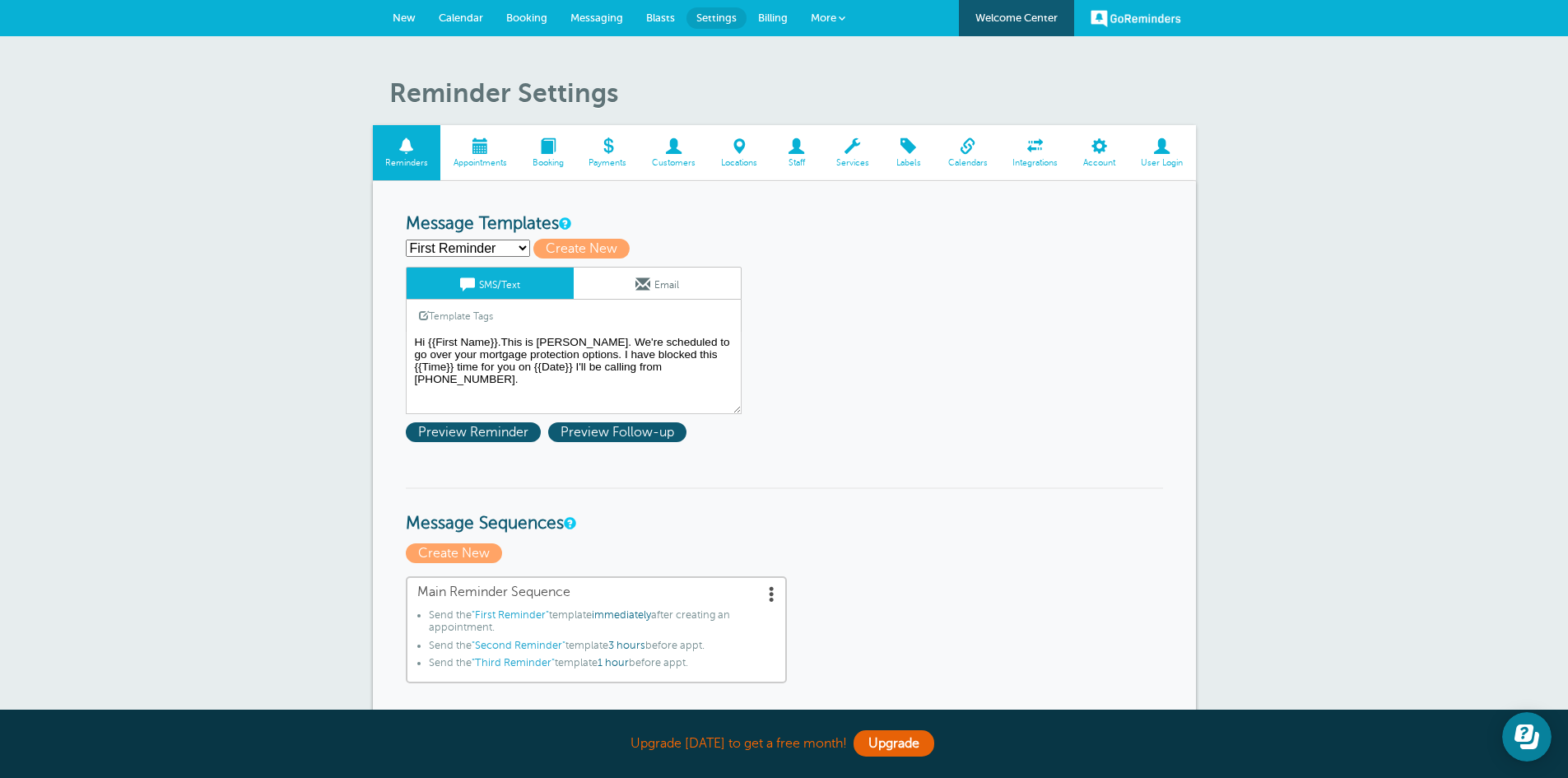
click at [482, 317] on link "Template Tags" at bounding box center [456, 315] width 98 height 32
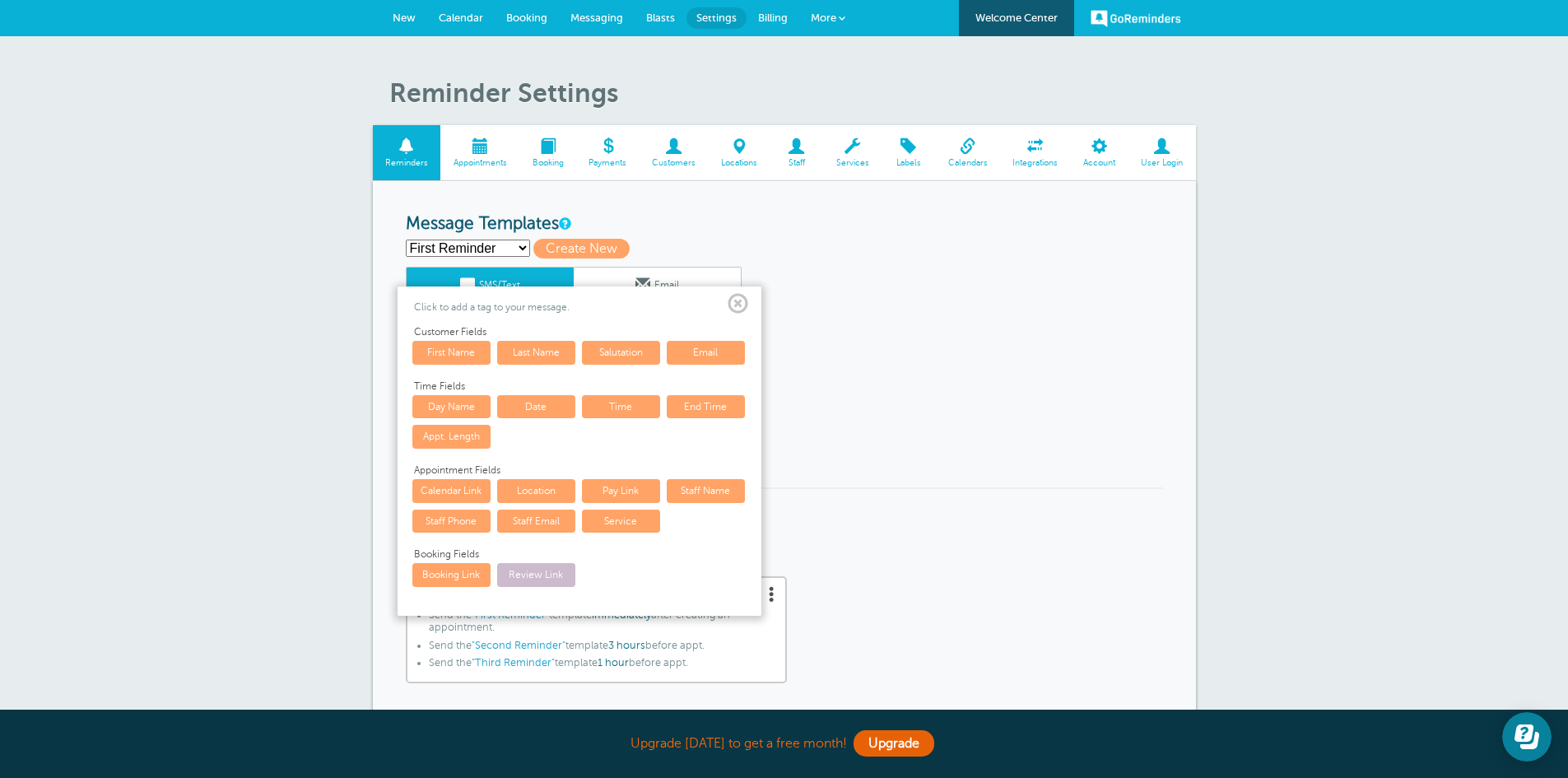
click at [736, 303] on span at bounding box center [738, 304] width 21 height 21
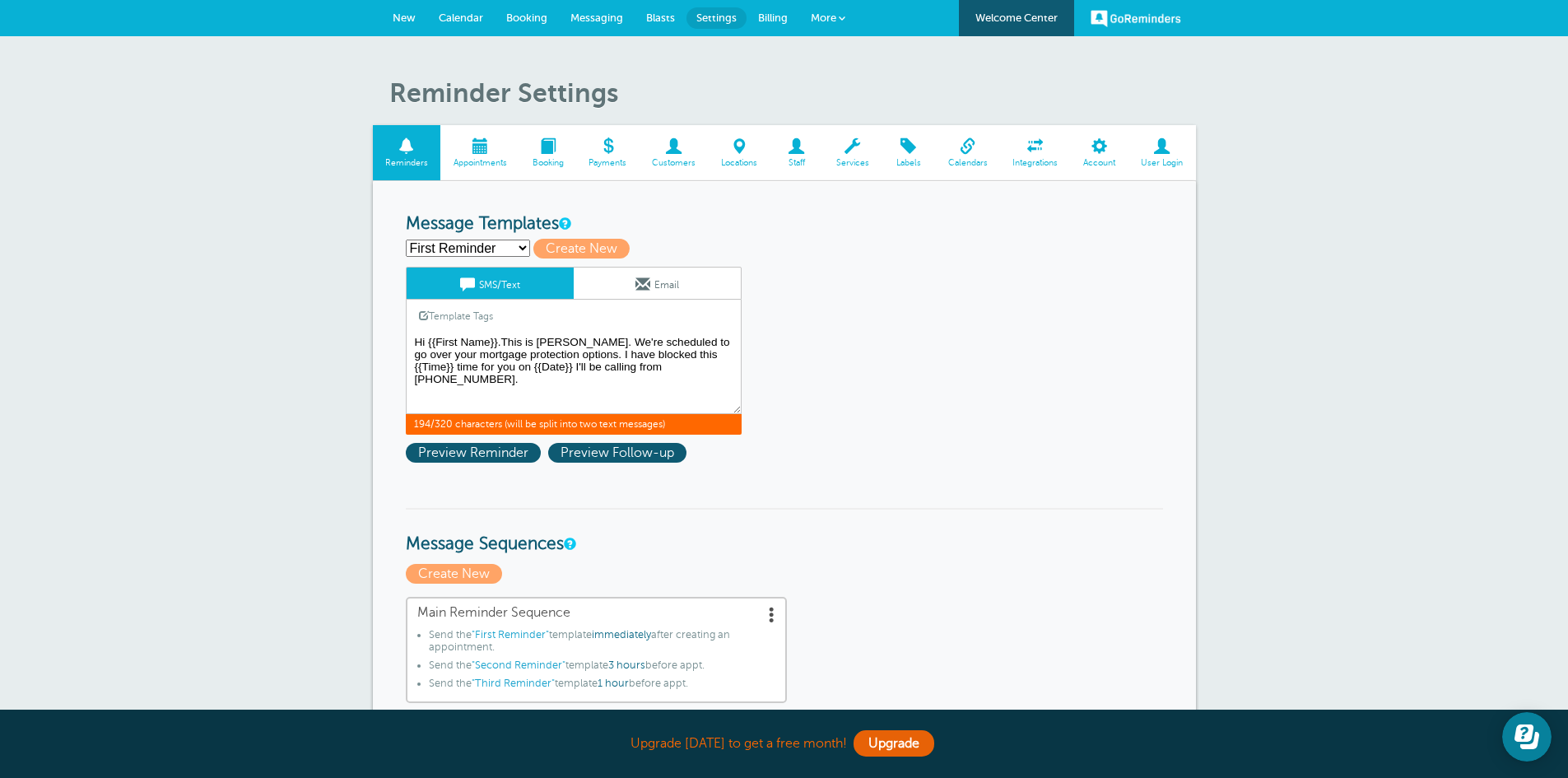
click at [452, 381] on textarea "Hi {{First Name}}.This is [PERSON_NAME]. We're scheduled to go over your mortga…" at bounding box center [574, 373] width 336 height 83
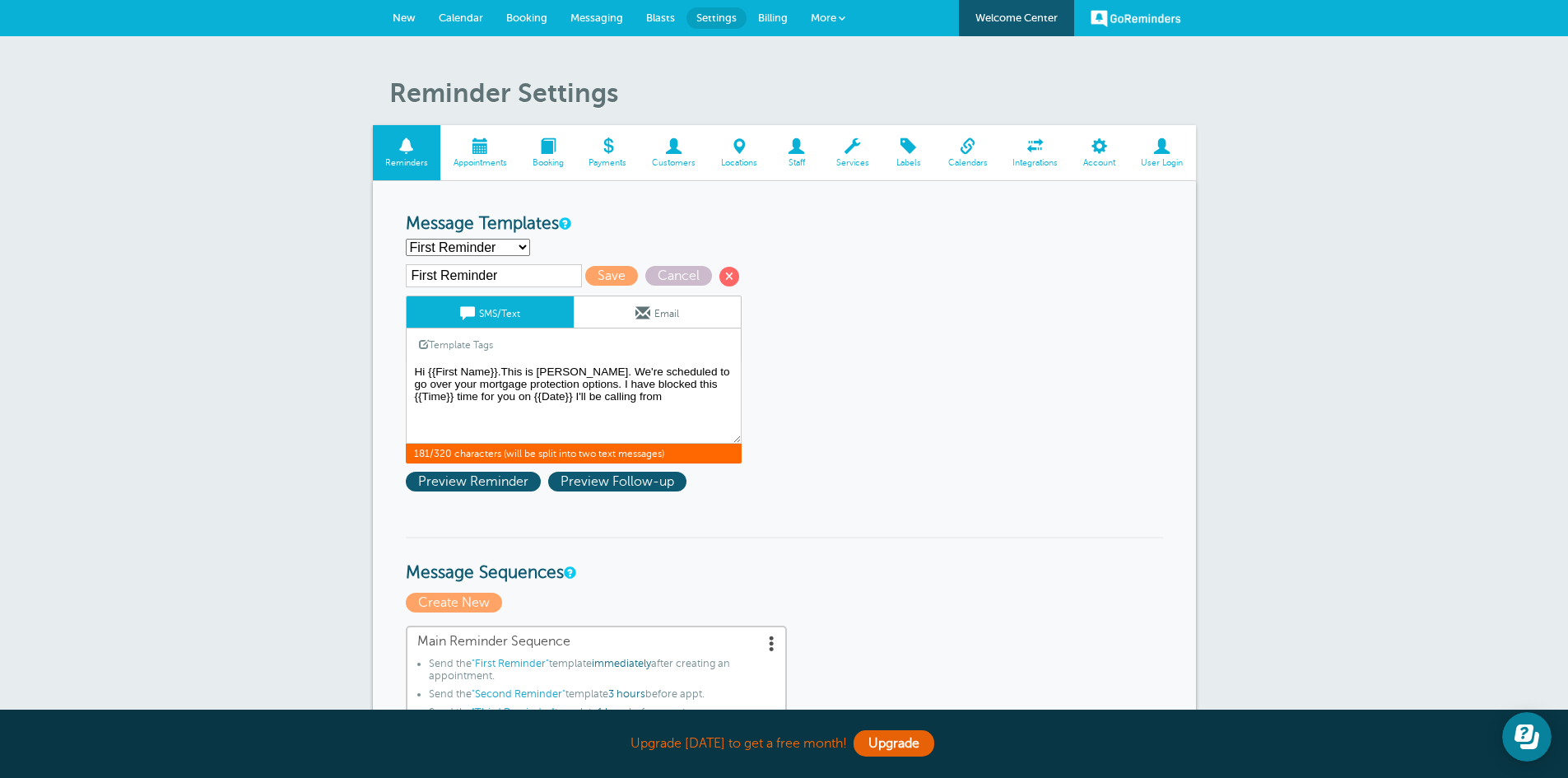
click at [451, 342] on link "Template Tags" at bounding box center [456, 344] width 98 height 32
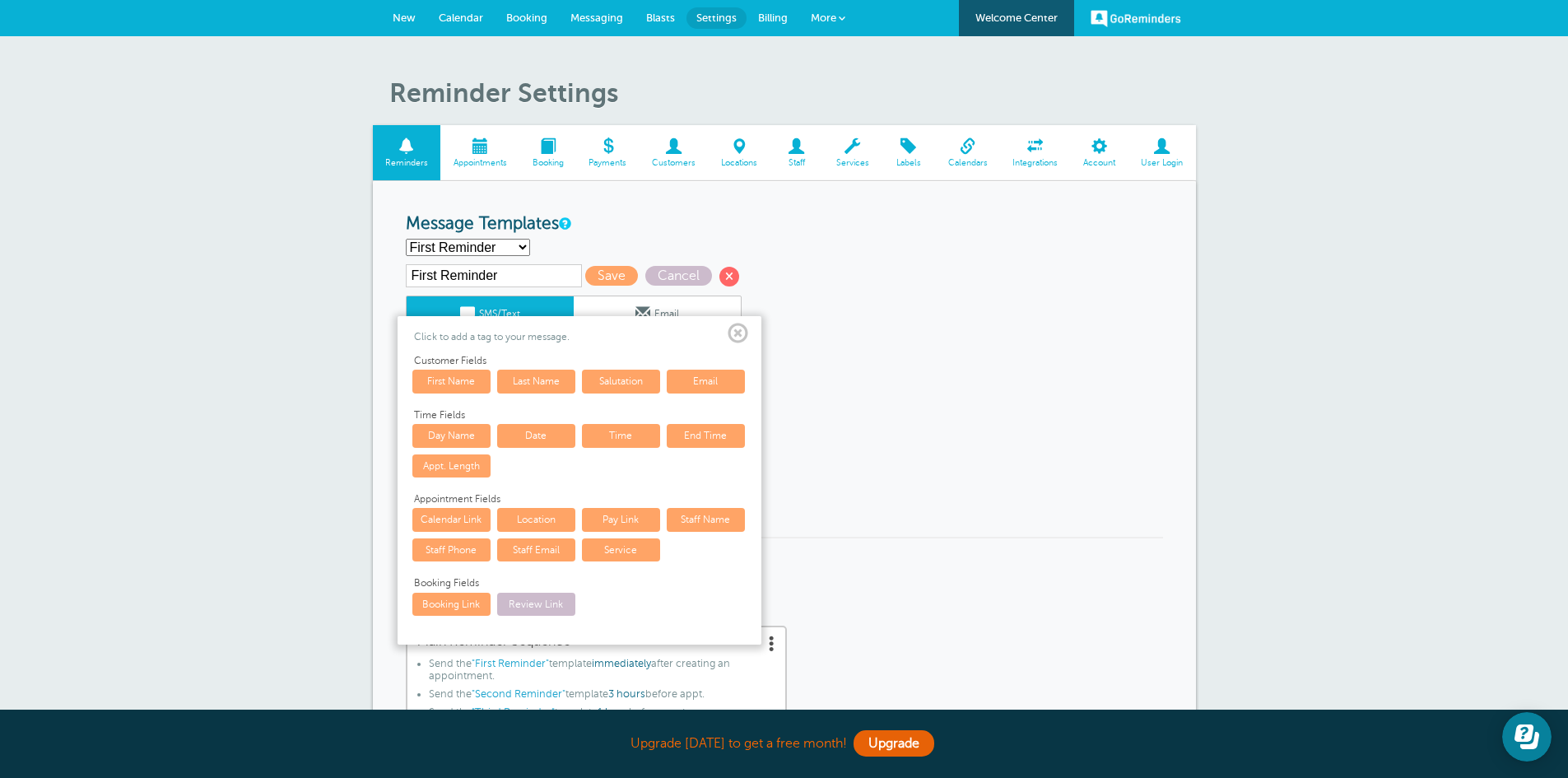
click at [457, 551] on link "Staff Phone" at bounding box center [451, 550] width 78 height 23
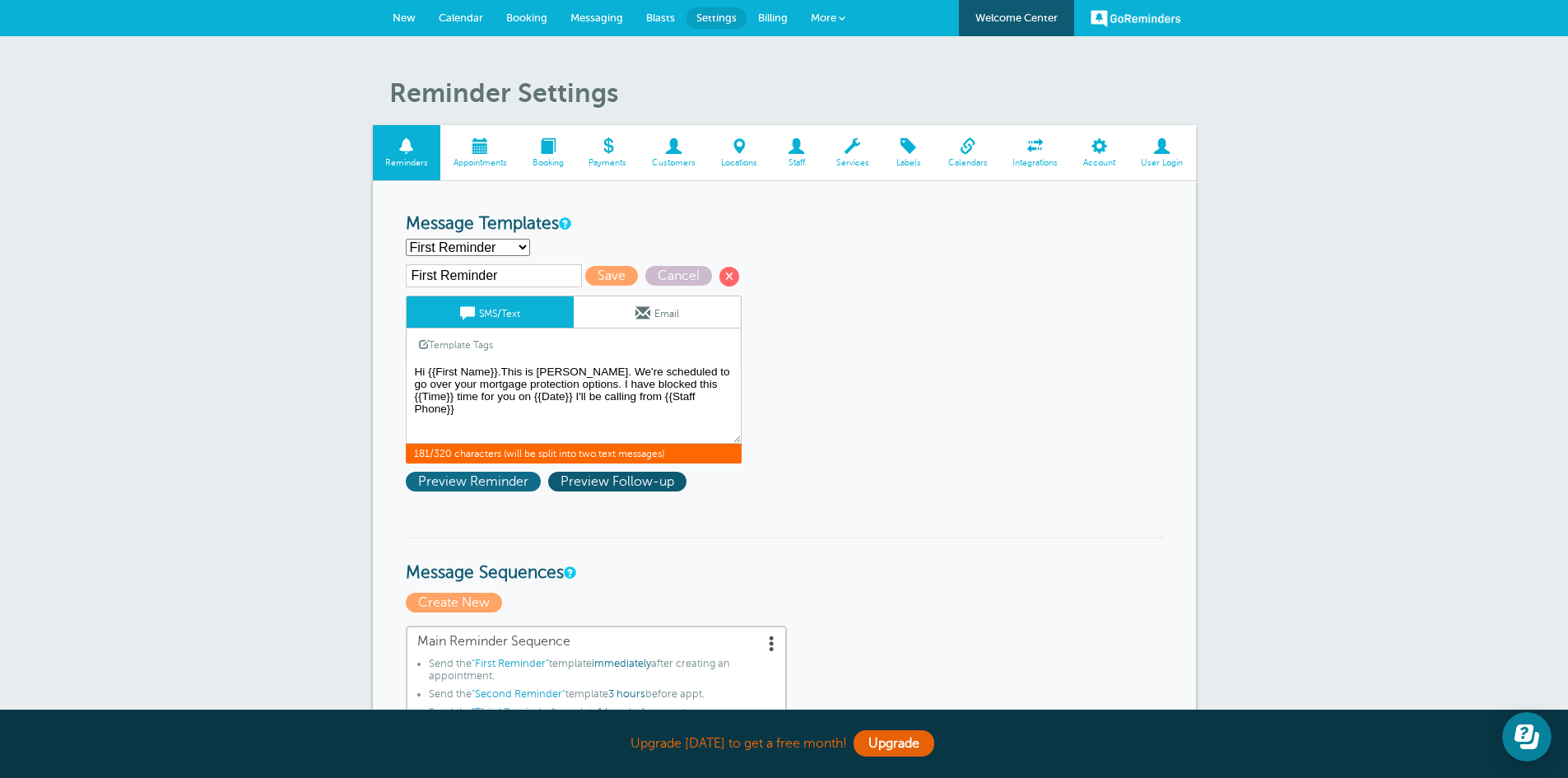
click at [475, 482] on span "Preview Reminder" at bounding box center [474, 482] width 135 height 20
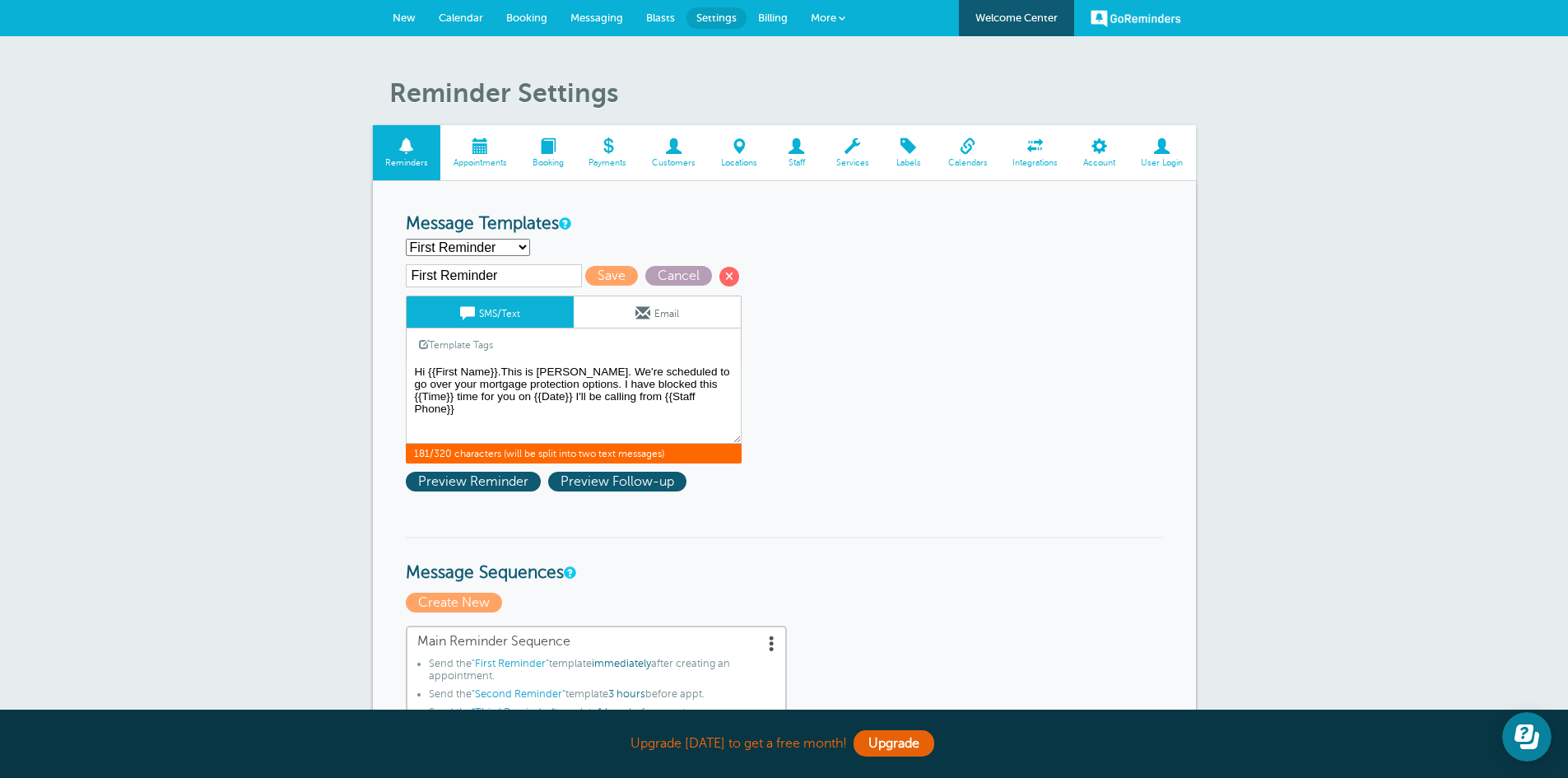
click at [684, 277] on span "Cancel" at bounding box center [679, 276] width 67 height 20
type textarea "Hi {{First Name}}.This is Jennifer McKinney. We're scheduled to go over your mo…"
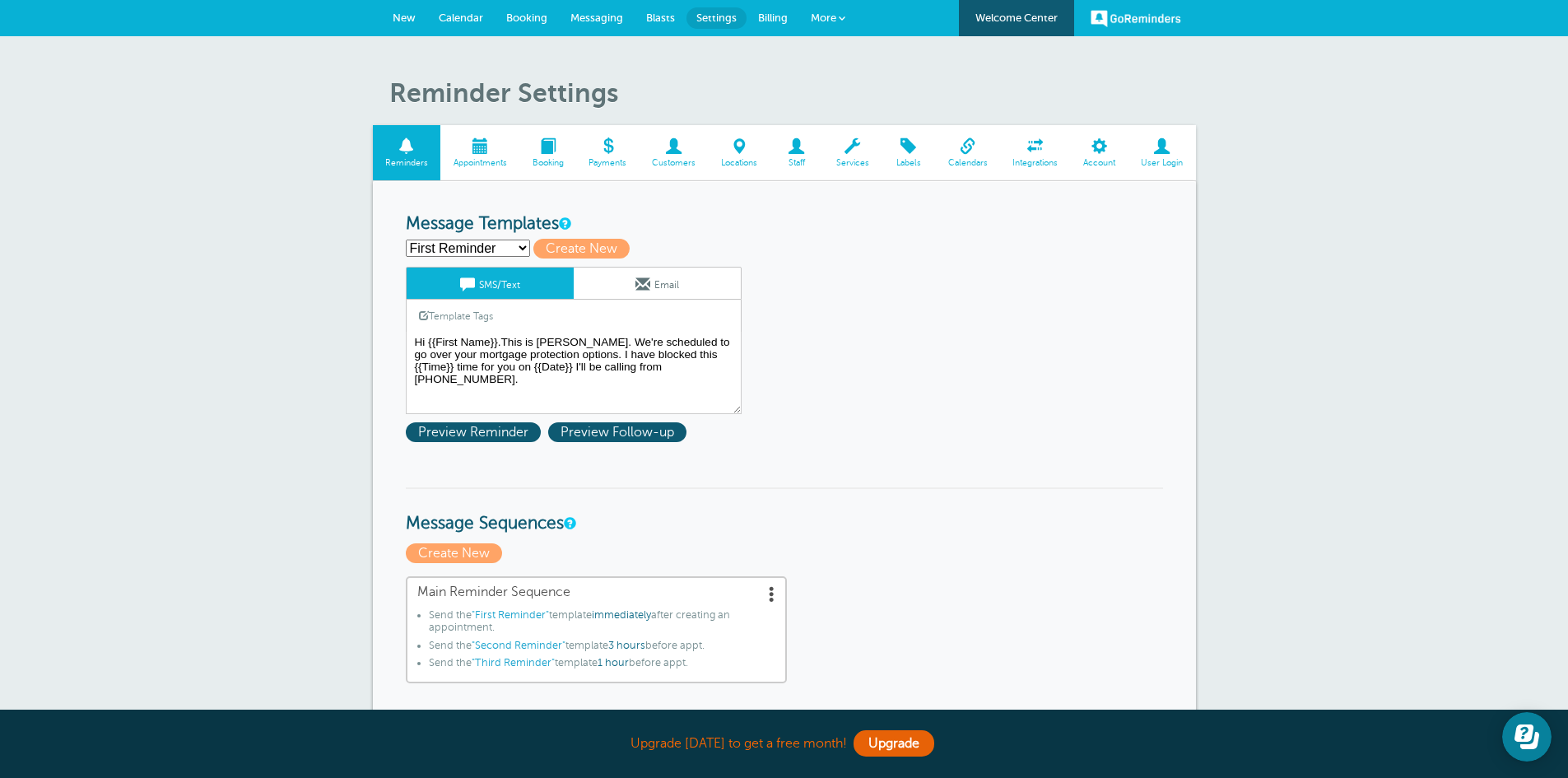
click at [795, 156] on link "Staff" at bounding box center [797, 153] width 53 height 55
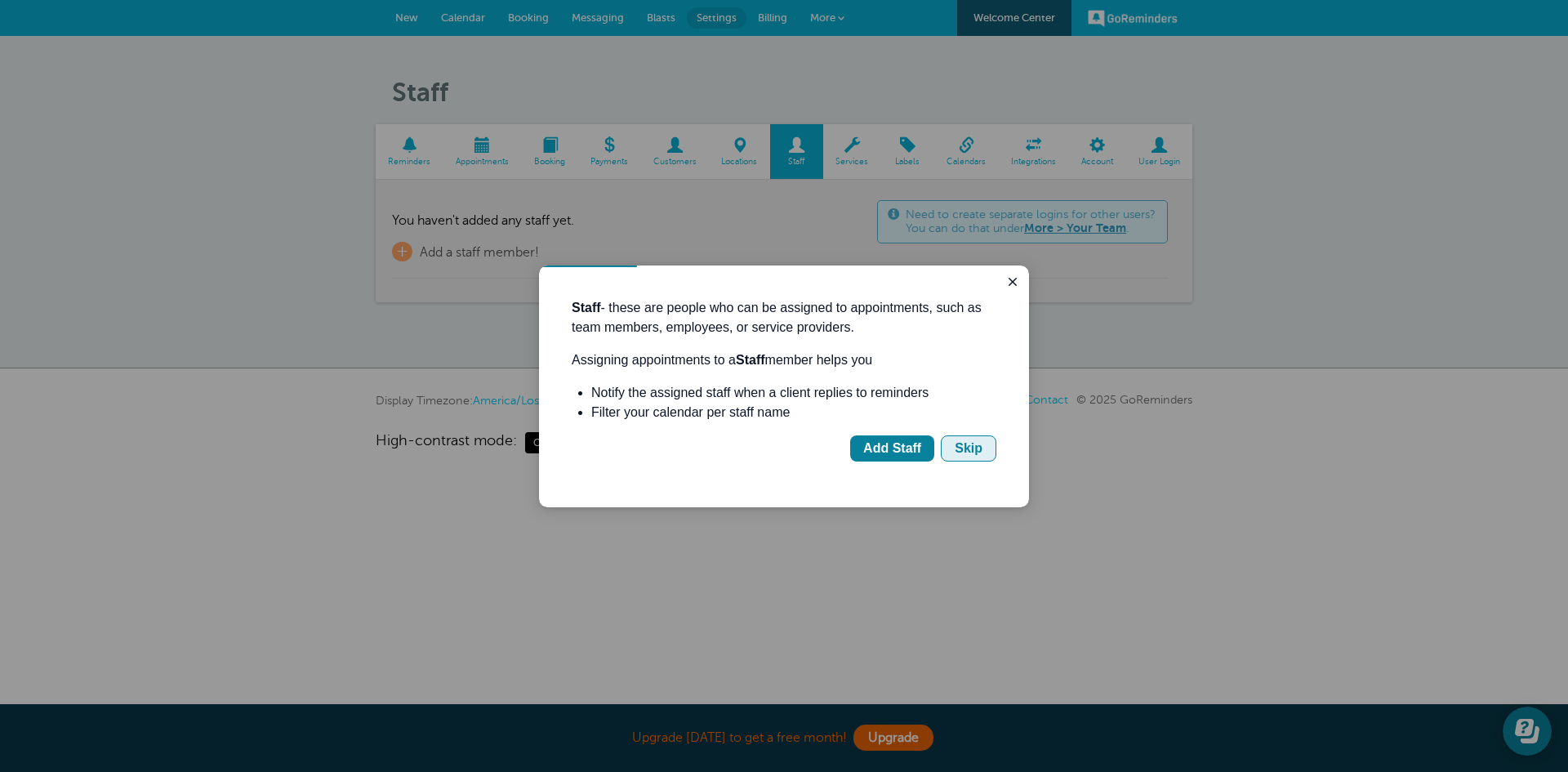
click at [976, 451] on div "Skip" at bounding box center [969, 448] width 28 height 20
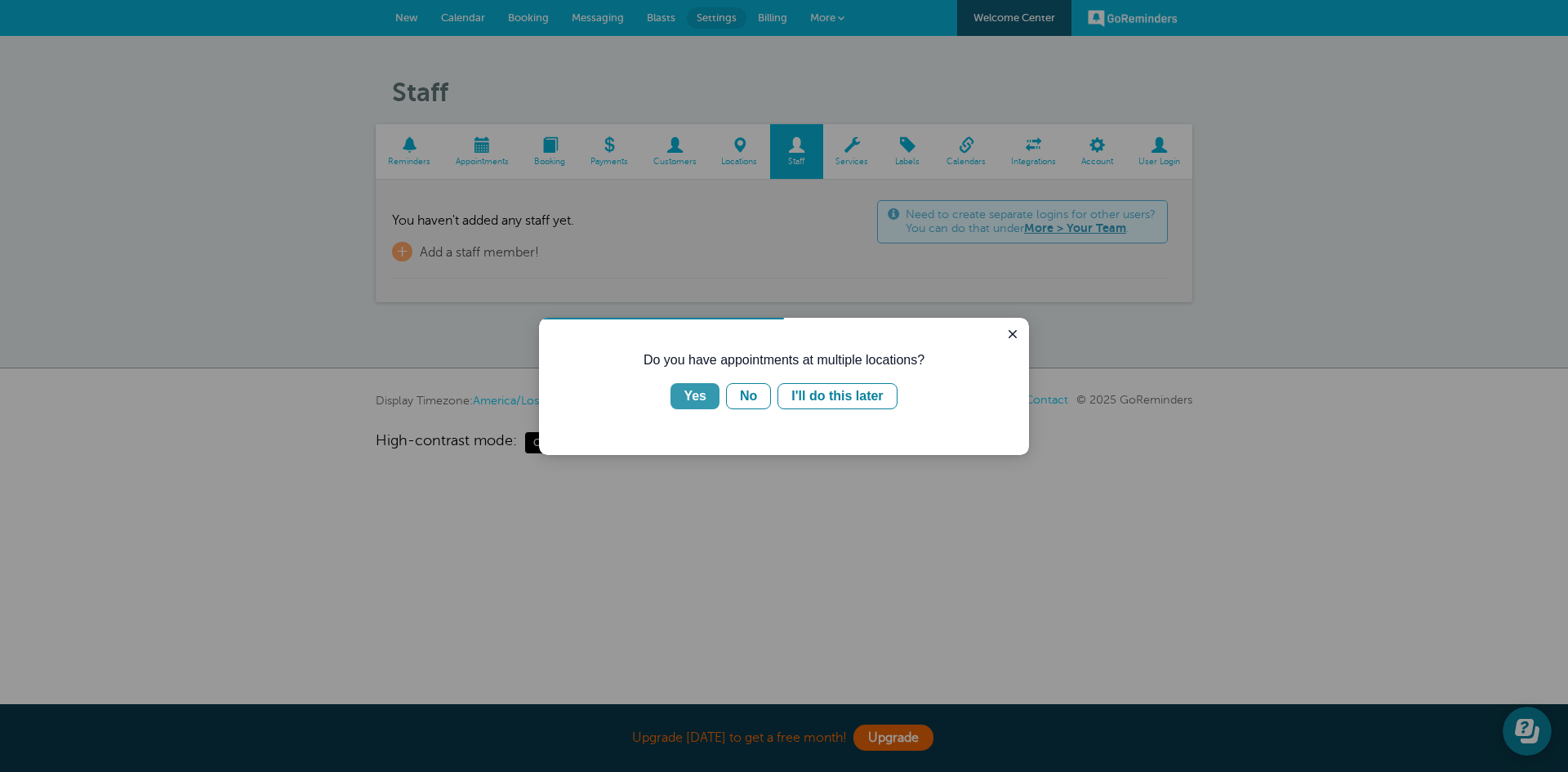
click at [695, 401] on div "Yes" at bounding box center [695, 396] width 23 height 20
click at [840, 399] on div "I travel to clients" at bounding box center [860, 396] width 103 height 20
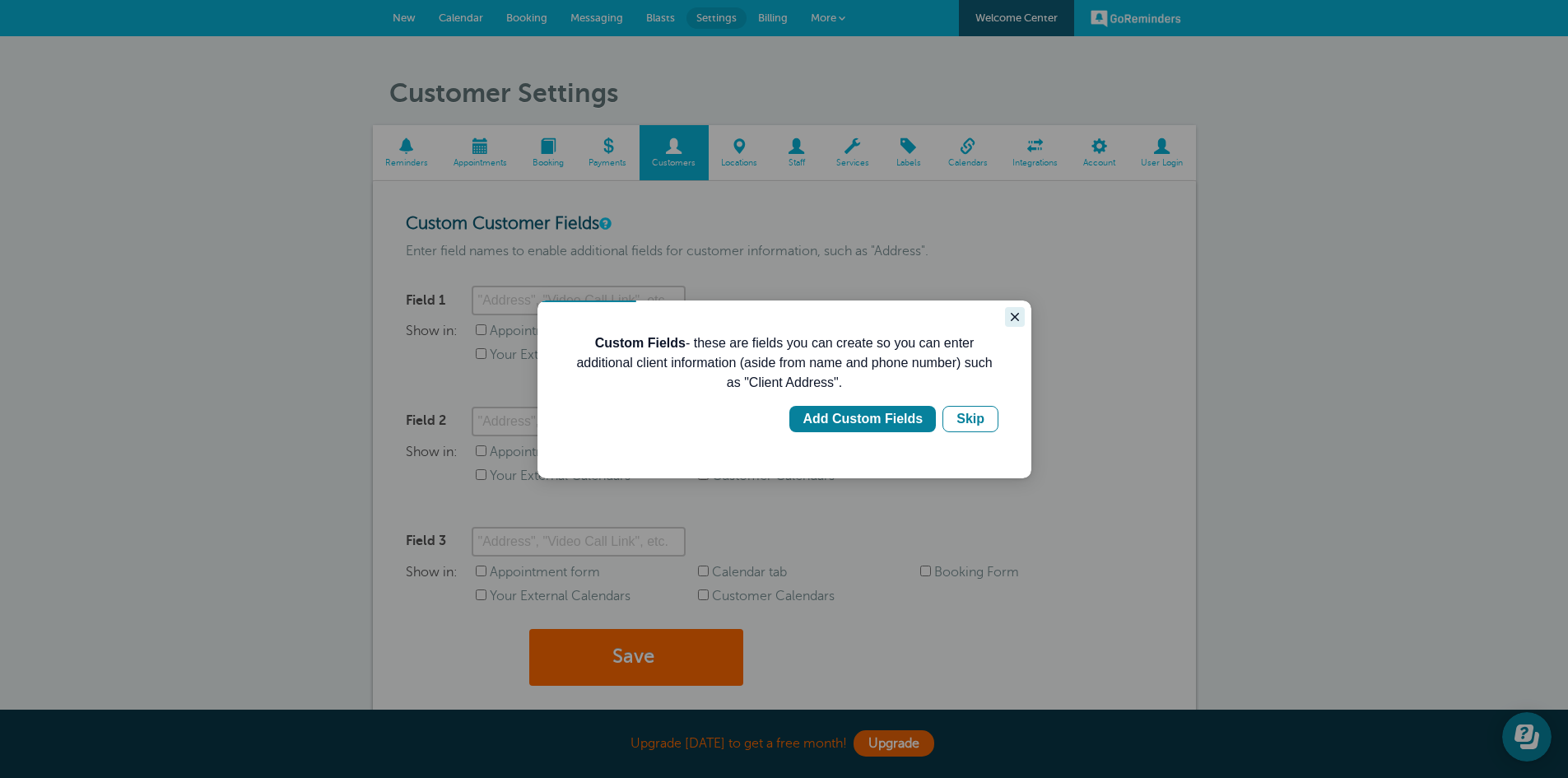
click at [1013, 319] on icon "Close guide" at bounding box center [1015, 317] width 8 height 8
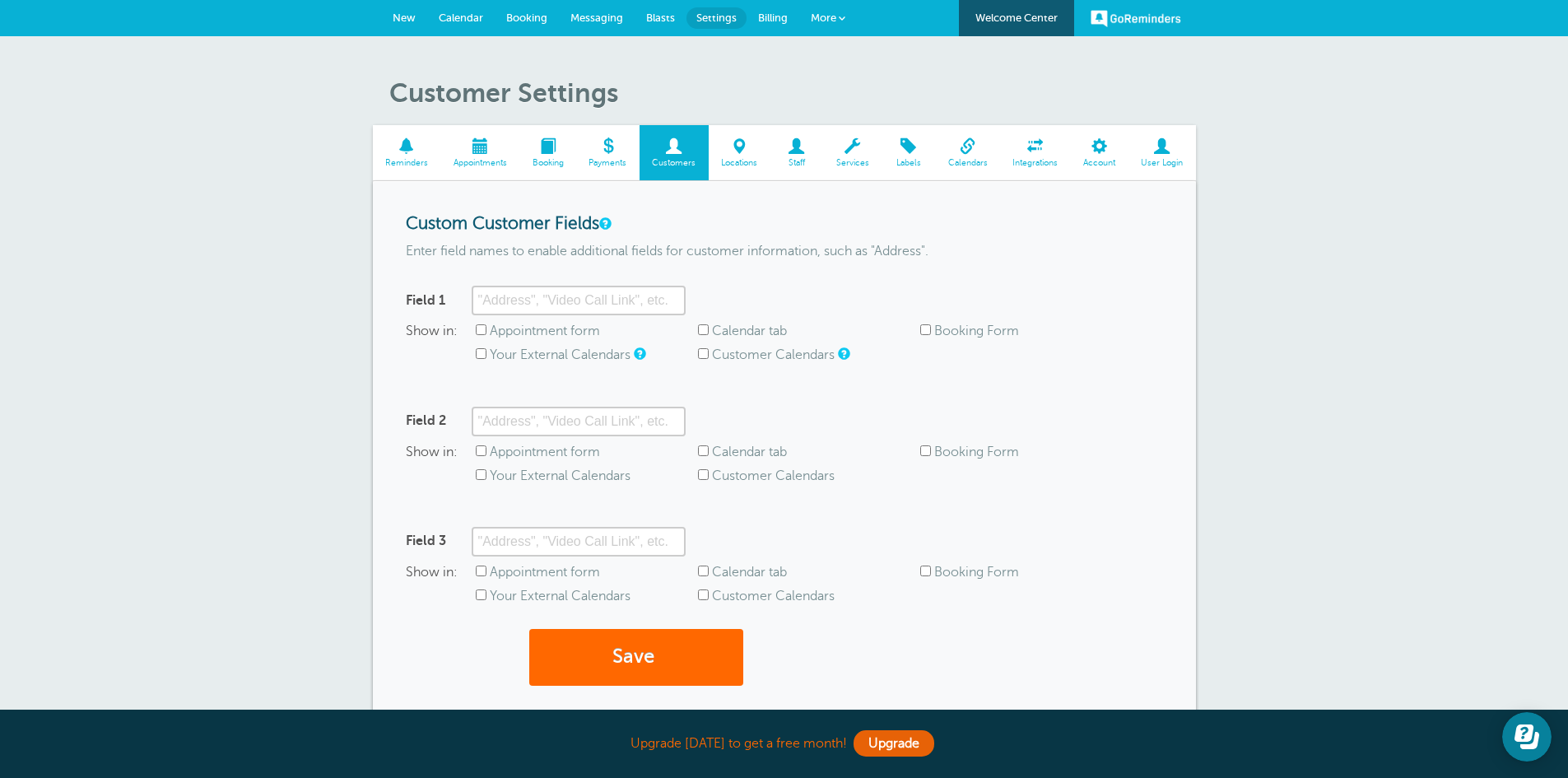
click at [853, 154] on span at bounding box center [852, 146] width 58 height 16
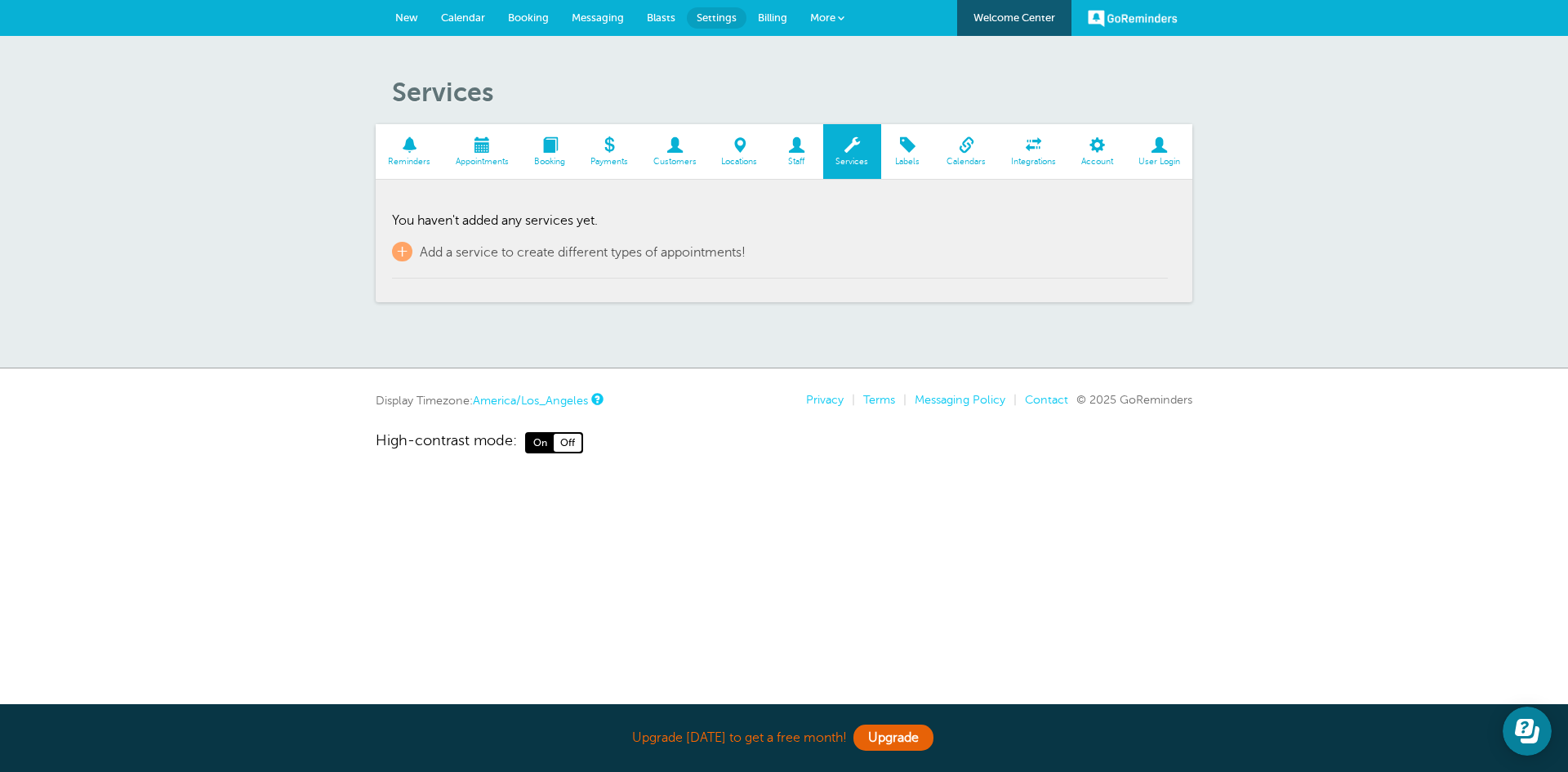
click at [405, 170] on link "Reminders" at bounding box center [410, 151] width 68 height 55
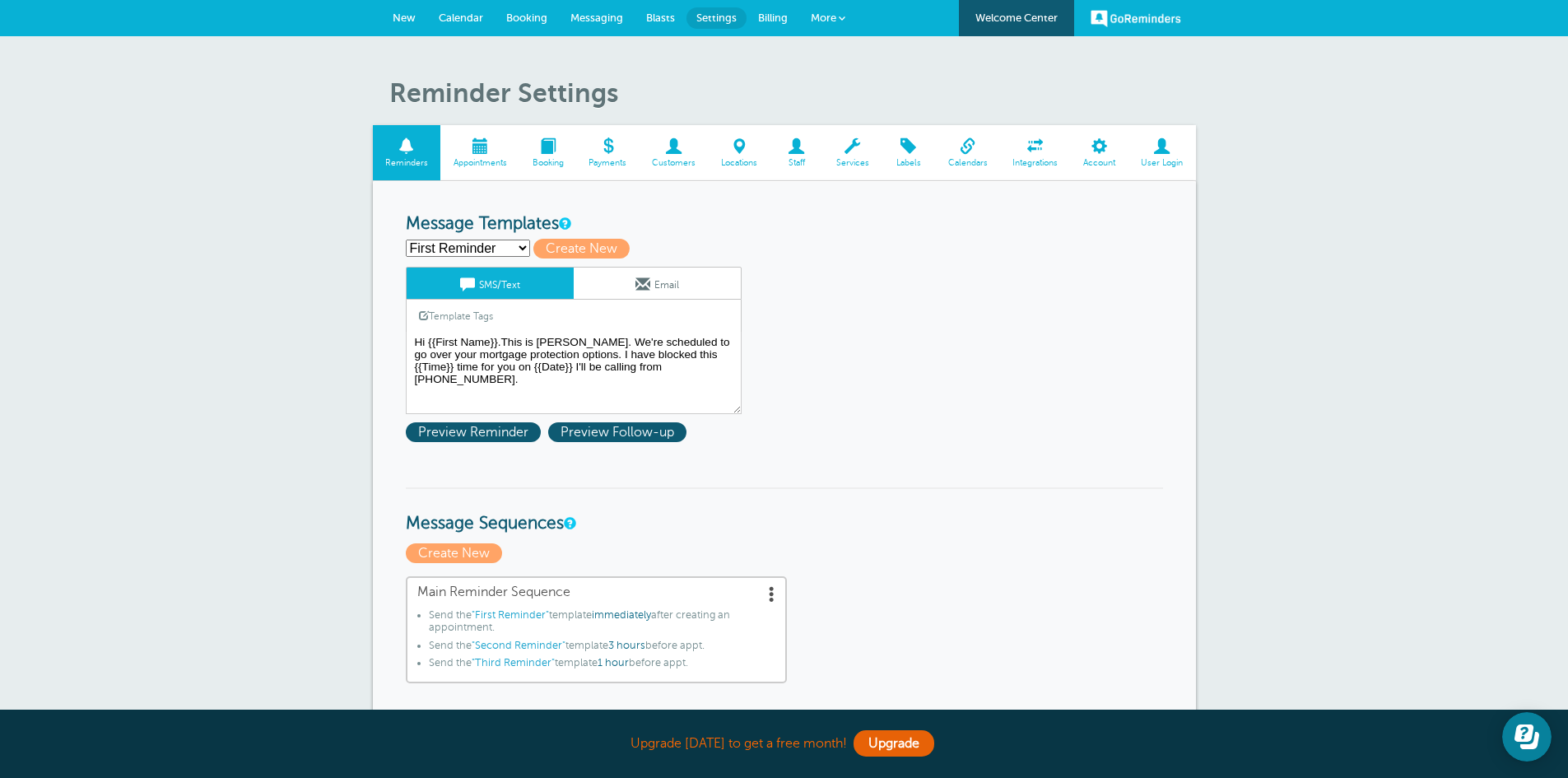
click at [464, 313] on link "Template Tags" at bounding box center [456, 315] width 98 height 32
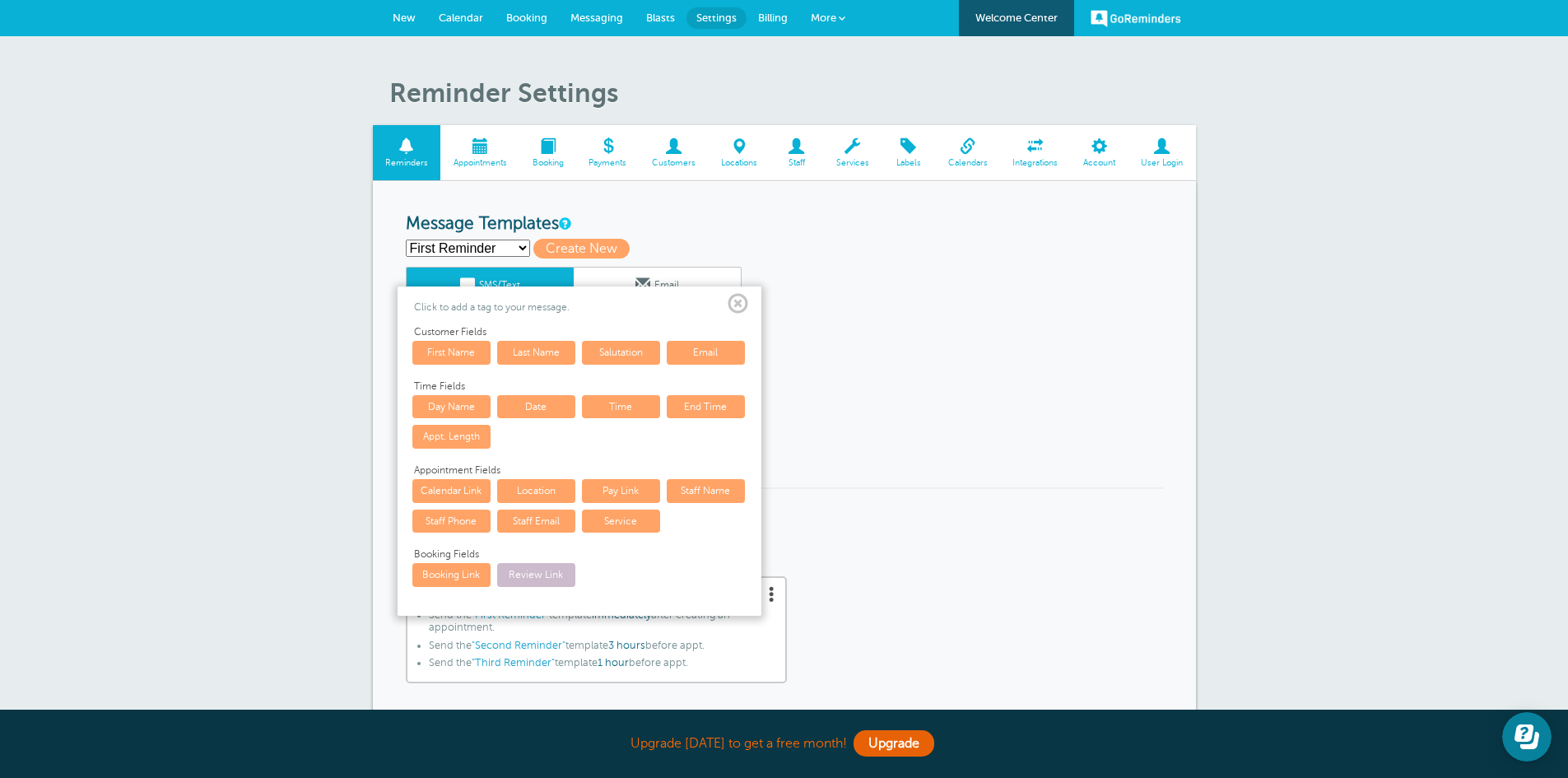
click at [736, 303] on span at bounding box center [738, 304] width 21 height 21
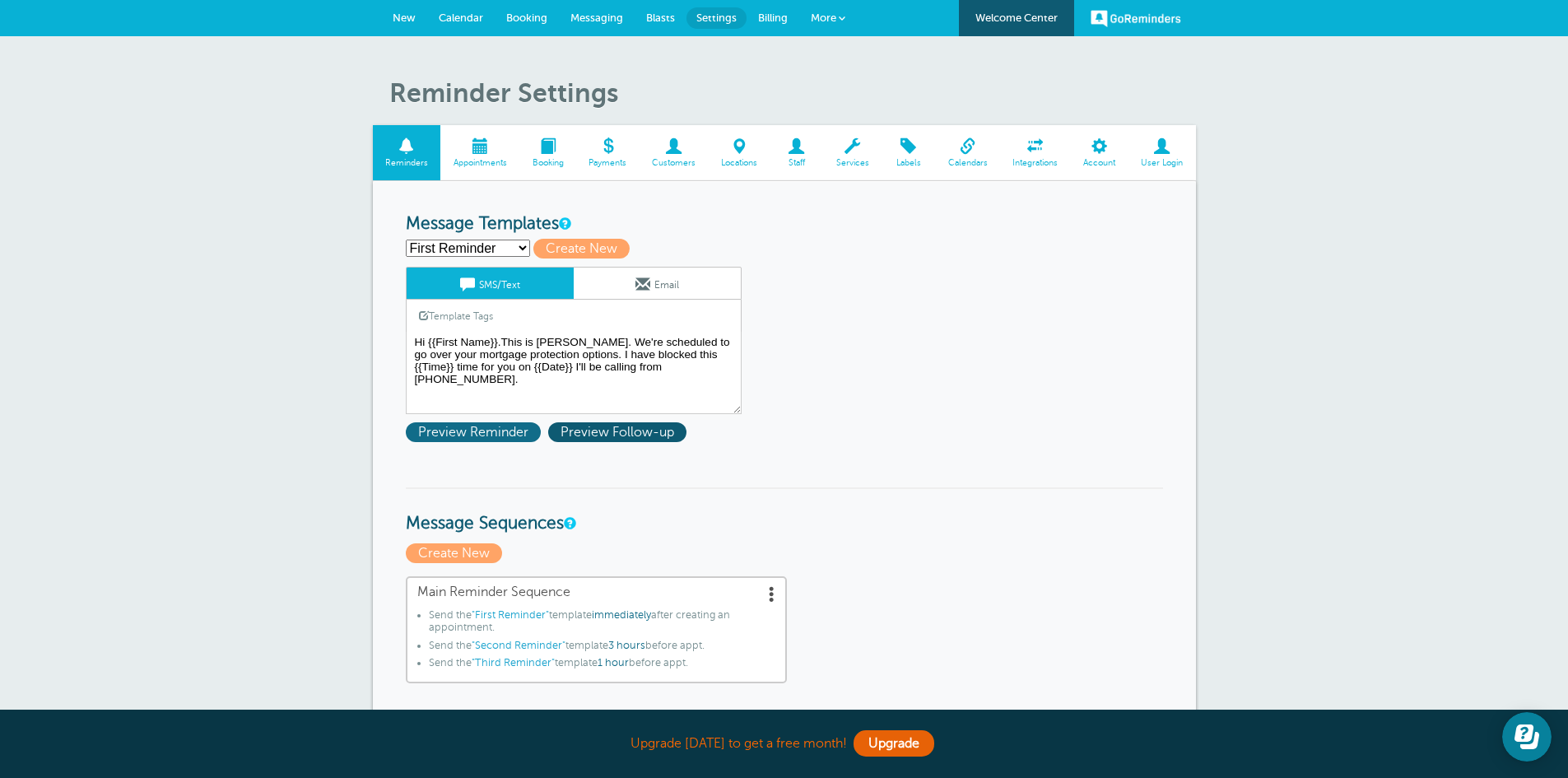
click at [474, 431] on span "Preview Reminder" at bounding box center [474, 432] width 135 height 20
